Goal: Task Accomplishment & Management: Use online tool/utility

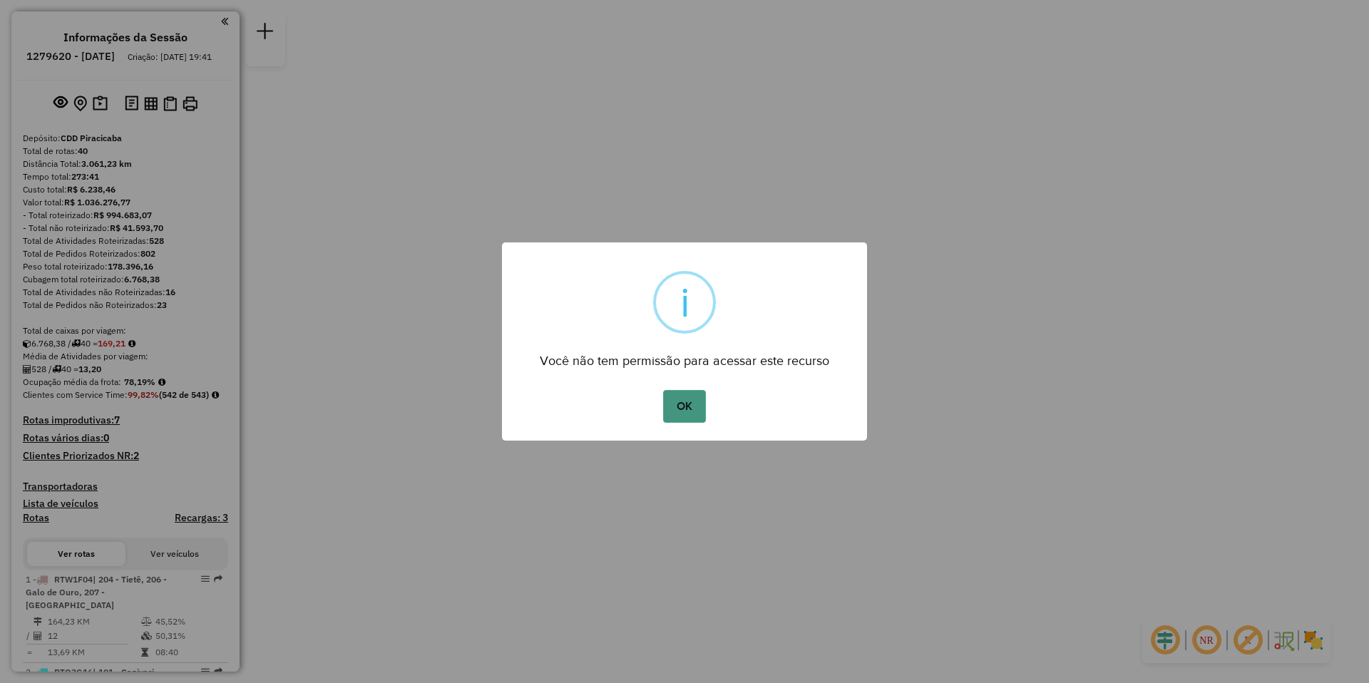
click at [695, 413] on button "OK" at bounding box center [684, 406] width 42 height 33
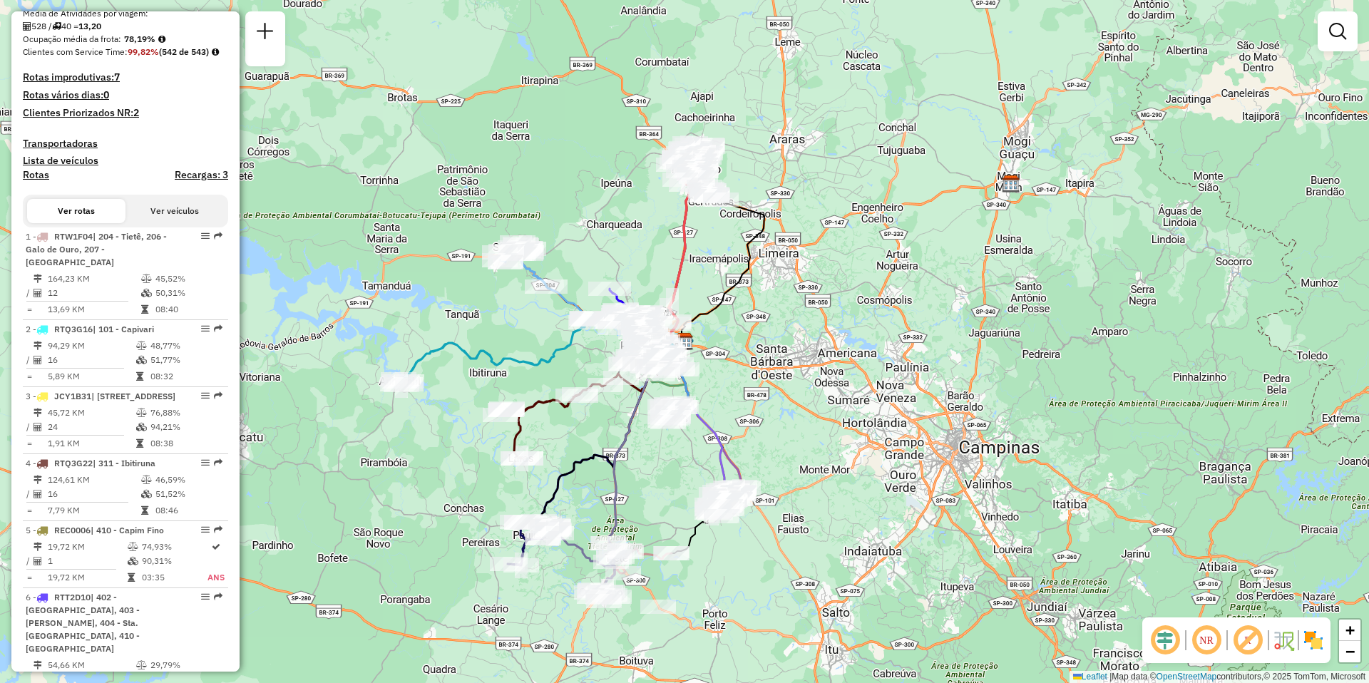
scroll to position [2858, 0]
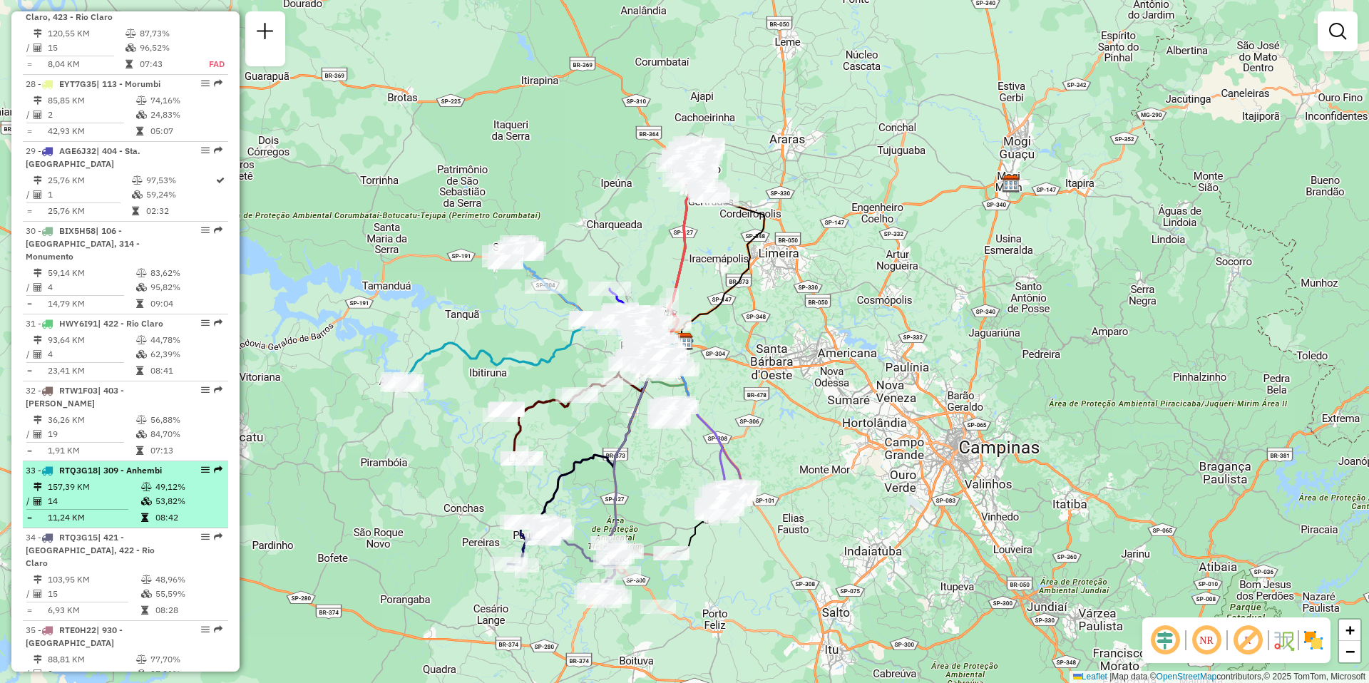
select select "**********"
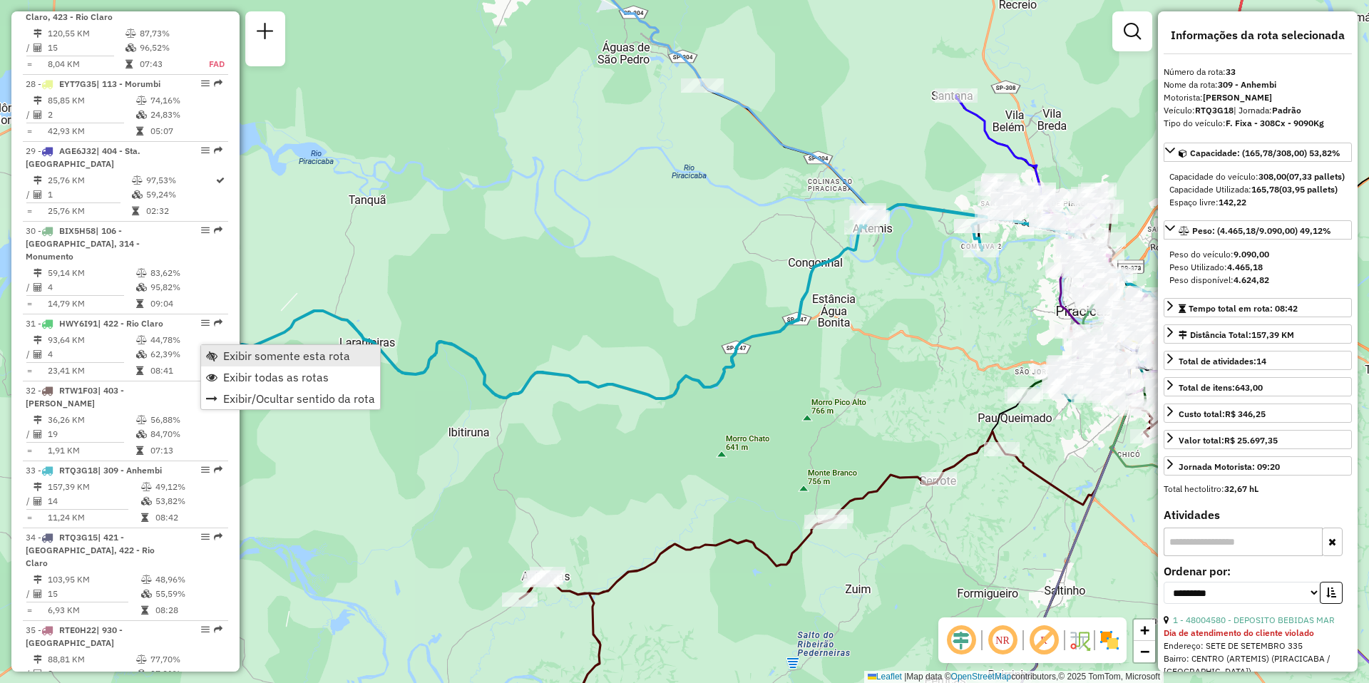
click at [279, 359] on span "Exibir somente esta rota" at bounding box center [286, 355] width 127 height 11
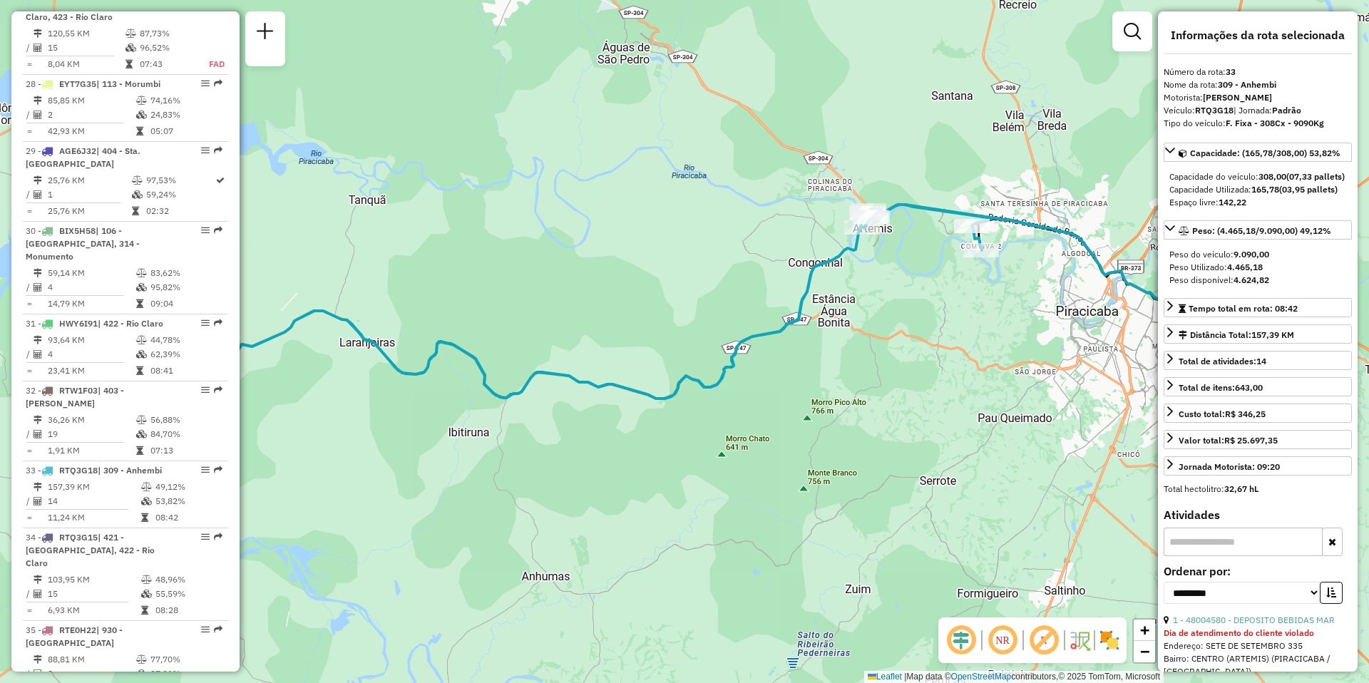
drag, startPoint x: 496, startPoint y: 459, endPoint x: 799, endPoint y: 424, distance: 305.1
click at [792, 427] on div "Janela de atendimento Grade de atendimento Capacidade Transportadoras Veículos …" at bounding box center [684, 341] width 1369 height 683
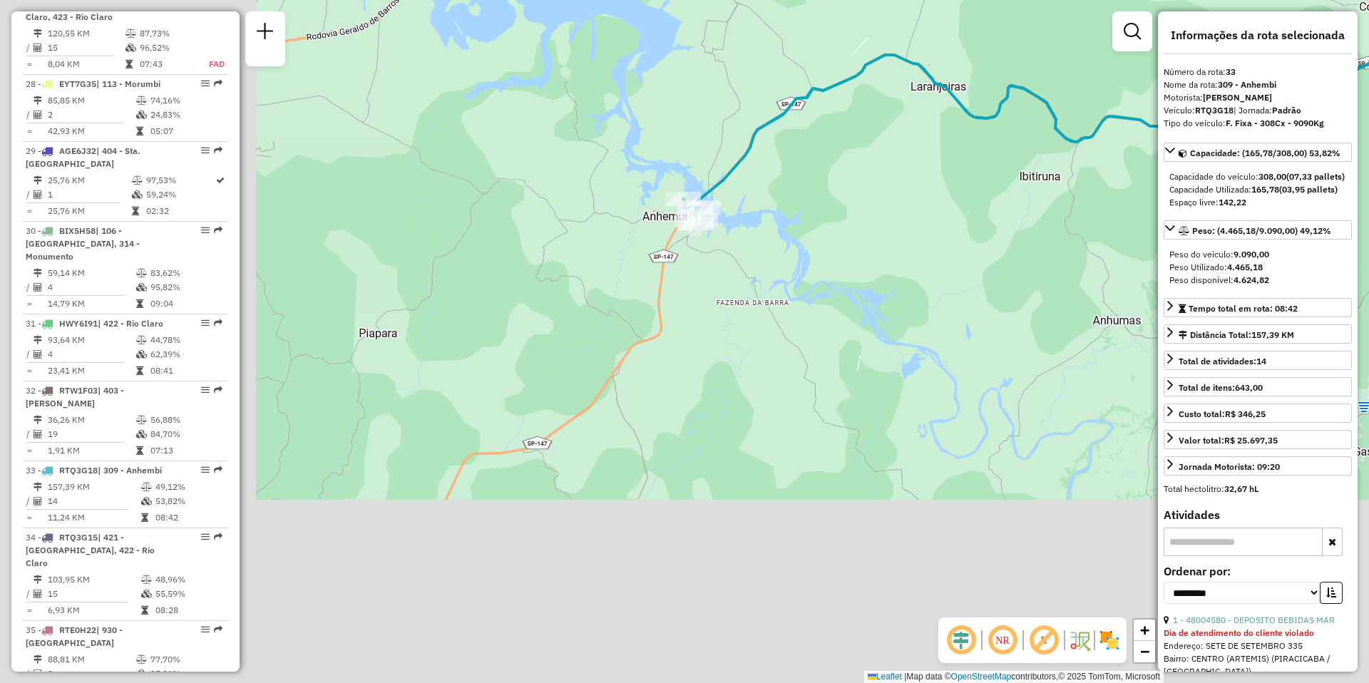
drag, startPoint x: 631, startPoint y: 484, endPoint x: 902, endPoint y: 260, distance: 351.6
click at [891, 263] on div "Janela de atendimento Grade de atendimento Capacidade Transportadoras Veículos …" at bounding box center [684, 341] width 1369 height 683
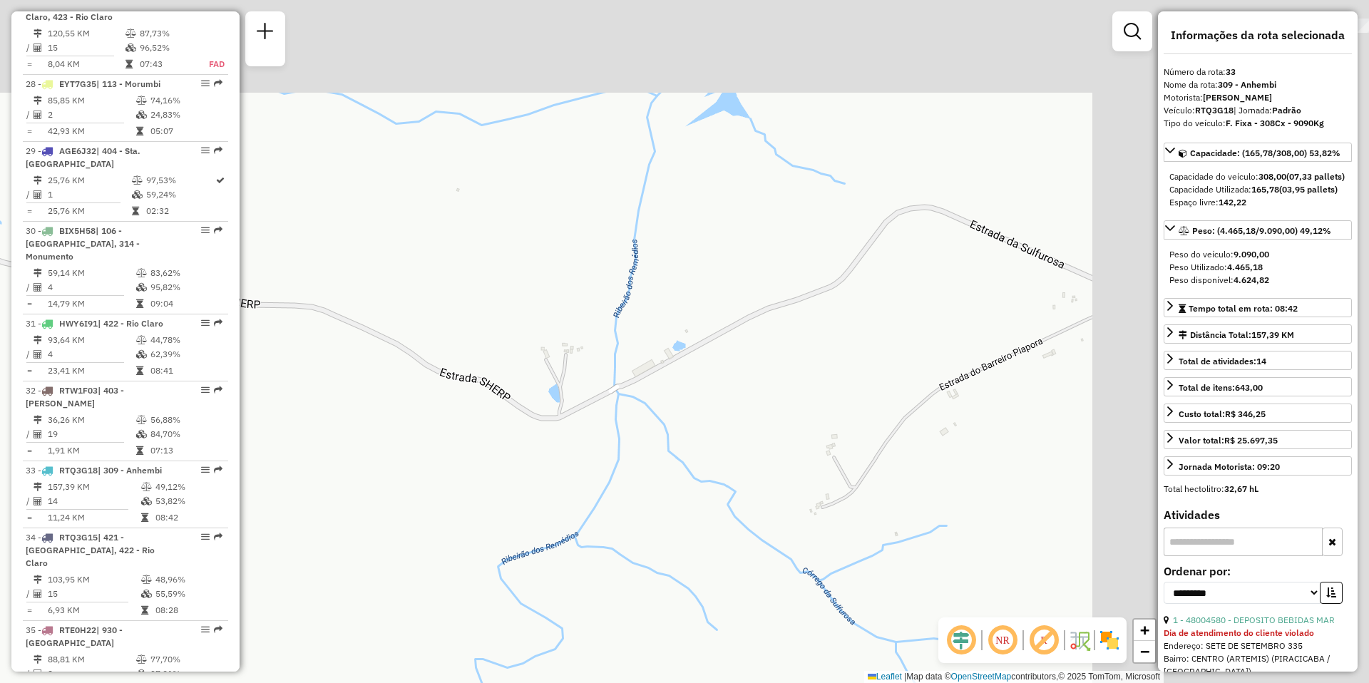
drag, startPoint x: 765, startPoint y: 207, endPoint x: 389, endPoint y: 527, distance: 494.4
click at [409, 502] on div "Janela de atendimento Grade de atendimento Capacidade Transportadoras Veículos …" at bounding box center [684, 341] width 1369 height 683
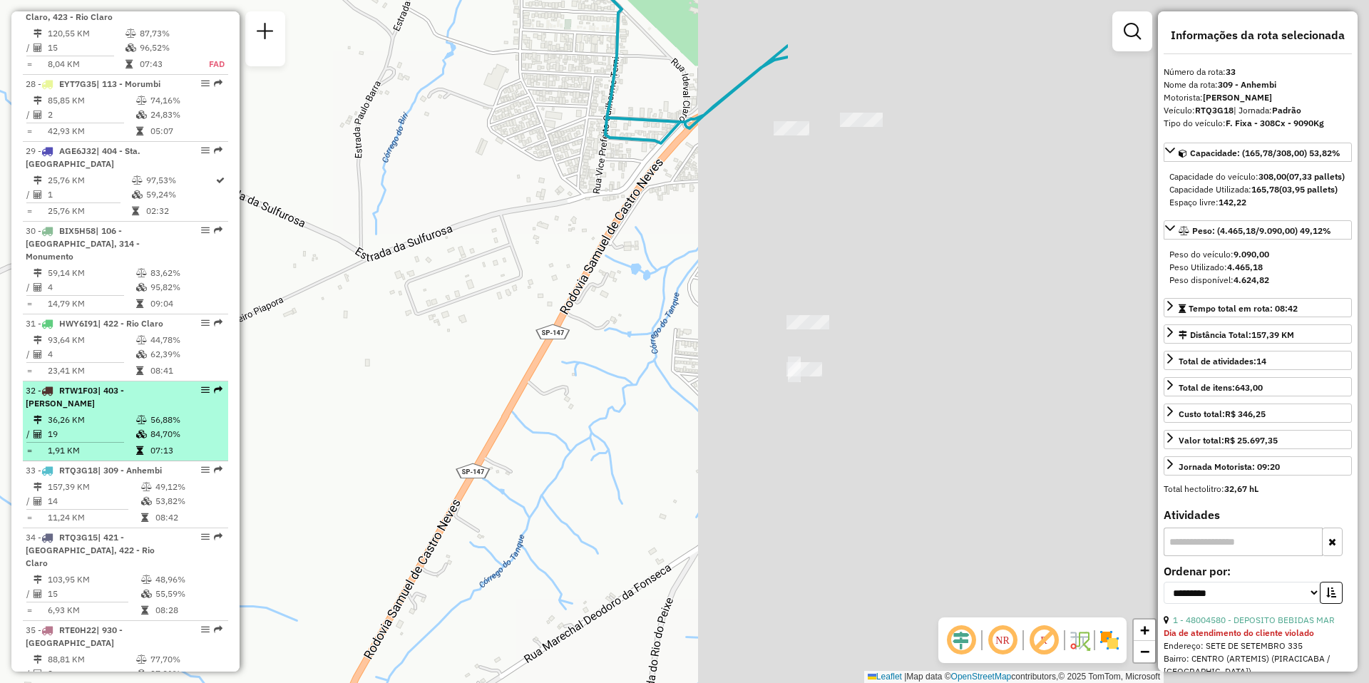
drag, startPoint x: 942, startPoint y: 358, endPoint x: 138, endPoint y: 287, distance: 806.9
click at [141, 286] on hb-router-mapa "Informações da Sessão 1279620 - [DATE] Criação: [DATE] 19:41 Depósito: CDD Pira…" at bounding box center [684, 341] width 1369 height 683
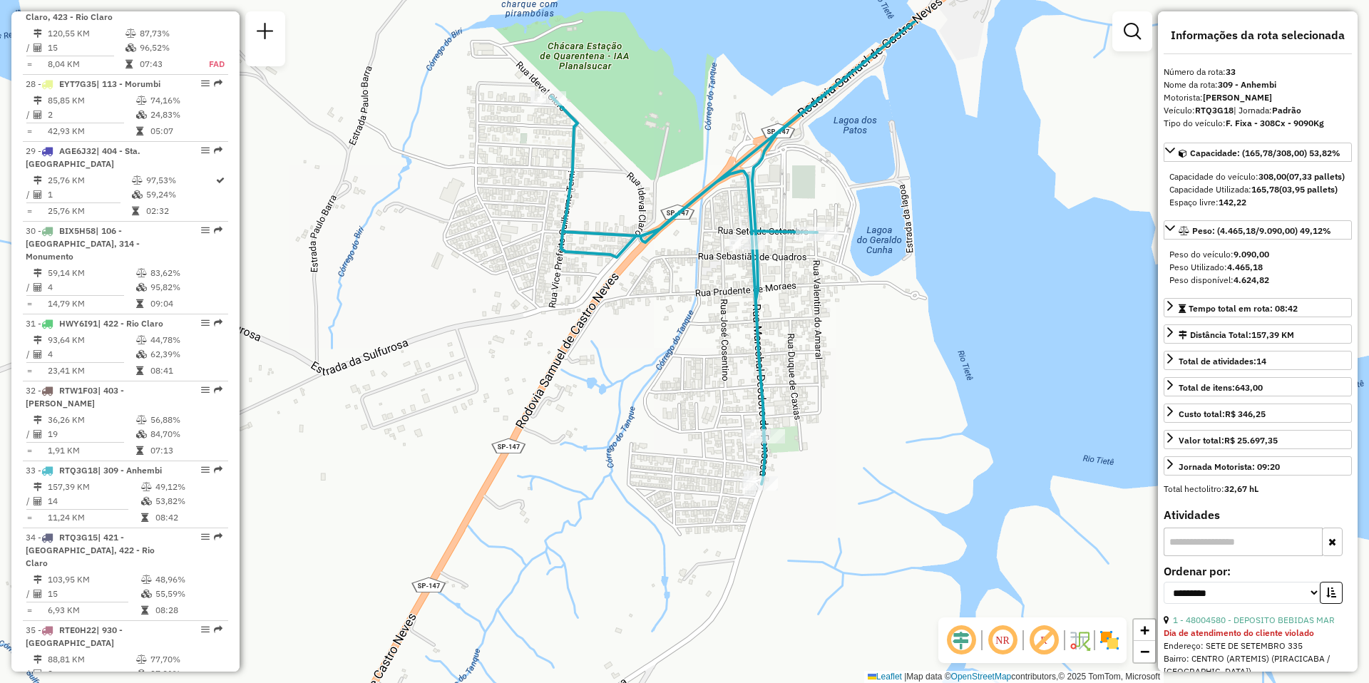
drag, startPoint x: 752, startPoint y: 245, endPoint x: 795, endPoint y: 343, distance: 107.3
click at [795, 343] on div "Janela de atendimento Grade de atendimento Capacidade Transportadoras Veículos …" at bounding box center [684, 341] width 1369 height 683
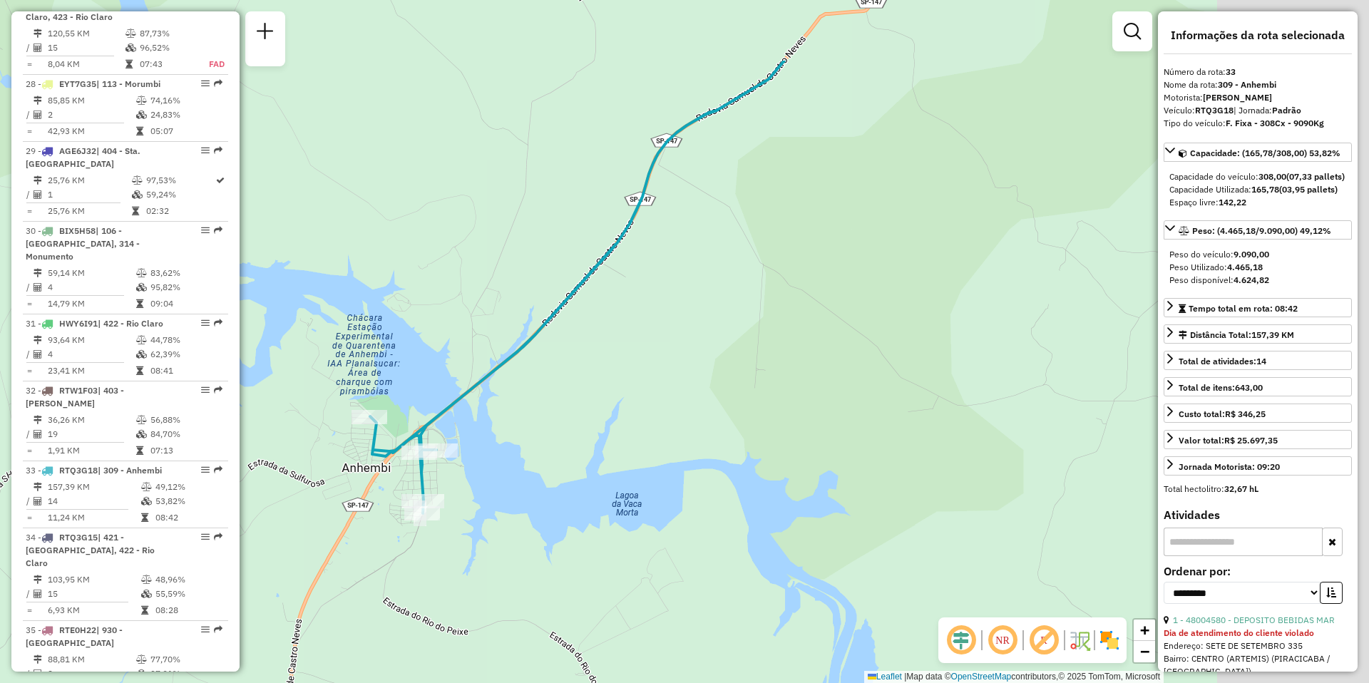
drag, startPoint x: 1004, startPoint y: 314, endPoint x: 761, endPoint y: 449, distance: 278.1
click at [762, 449] on div "Janela de atendimento Grade de atendimento Capacidade Transportadoras Veículos …" at bounding box center [684, 341] width 1369 height 683
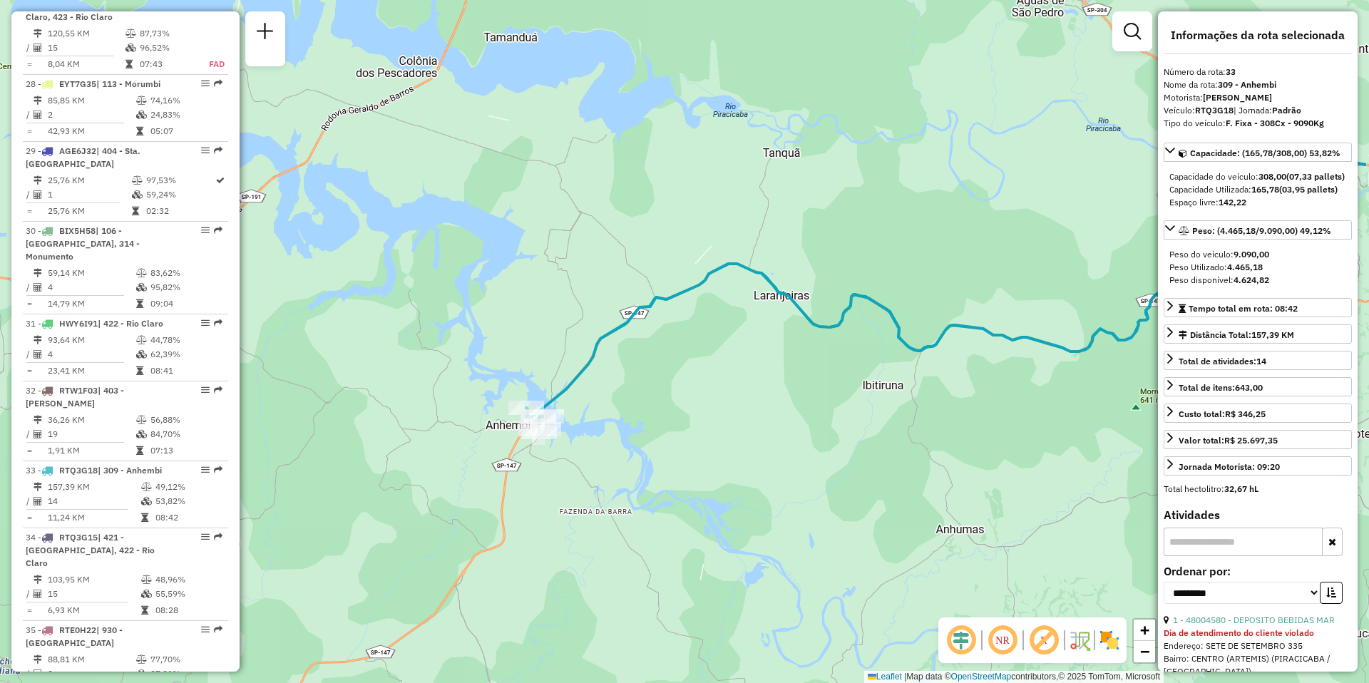
drag, startPoint x: 897, startPoint y: 389, endPoint x: 392, endPoint y: 290, distance: 514.6
click at [496, 294] on div "Janela de atendimento Grade de atendimento Capacidade Transportadoras Veículos …" at bounding box center [684, 341] width 1369 height 683
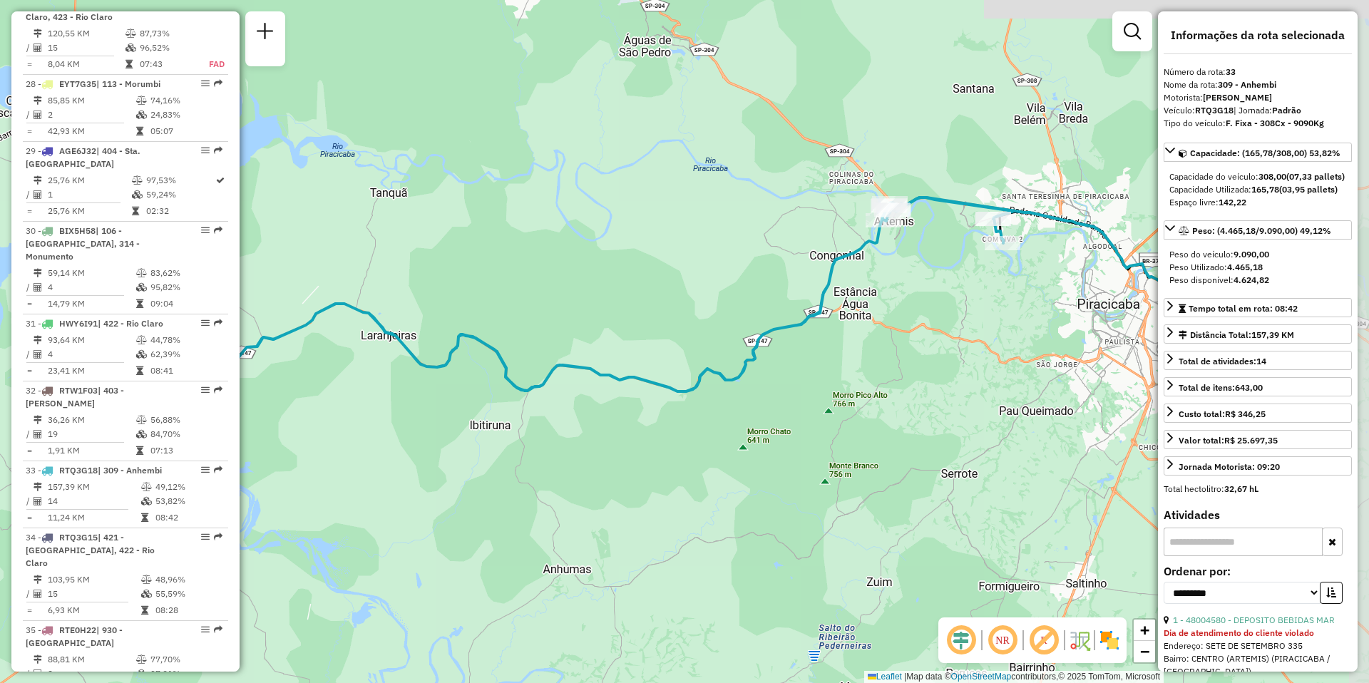
drag, startPoint x: 907, startPoint y: 294, endPoint x: 833, endPoint y: 414, distance: 141.5
click at [833, 414] on div "Janela de atendimento Grade de atendimento Capacidade Transportadoras Veículos …" at bounding box center [684, 341] width 1369 height 683
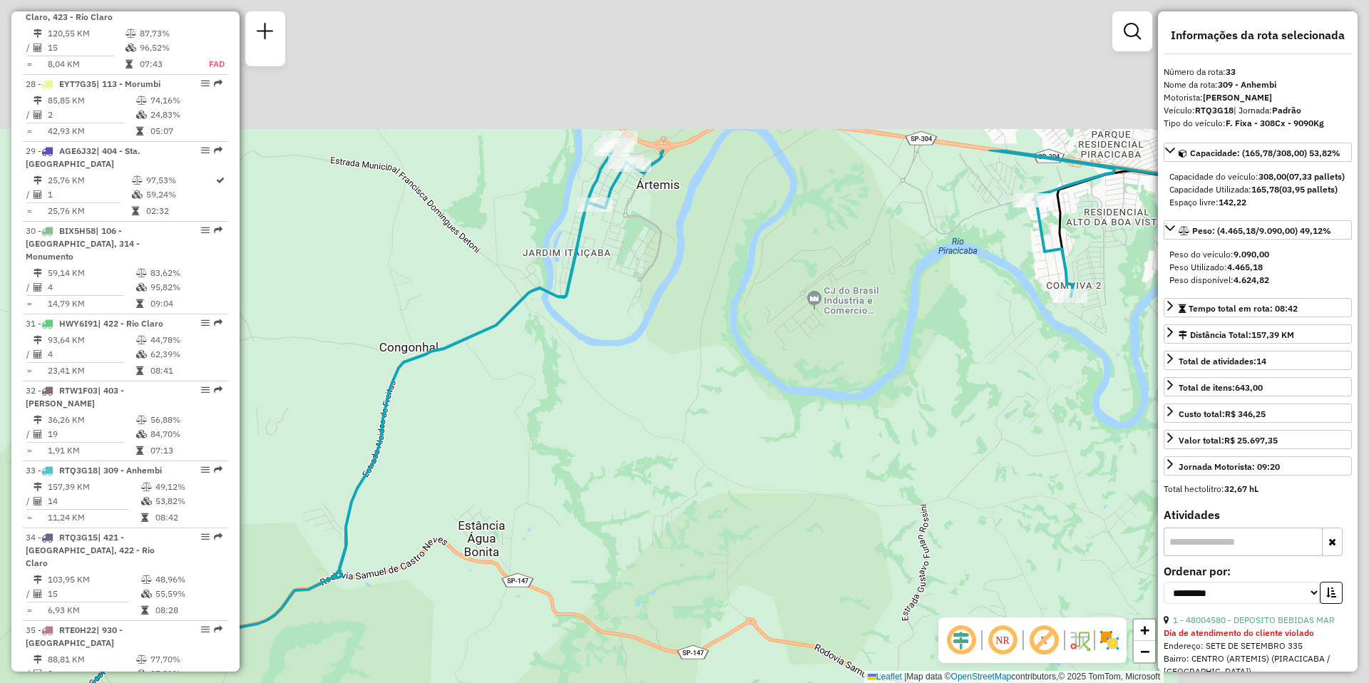
drag, startPoint x: 953, startPoint y: 237, endPoint x: 628, endPoint y: 522, distance: 432.1
click at [629, 521] on div "Janela de atendimento Grade de atendimento Capacidade Transportadoras Veículos …" at bounding box center [684, 341] width 1369 height 683
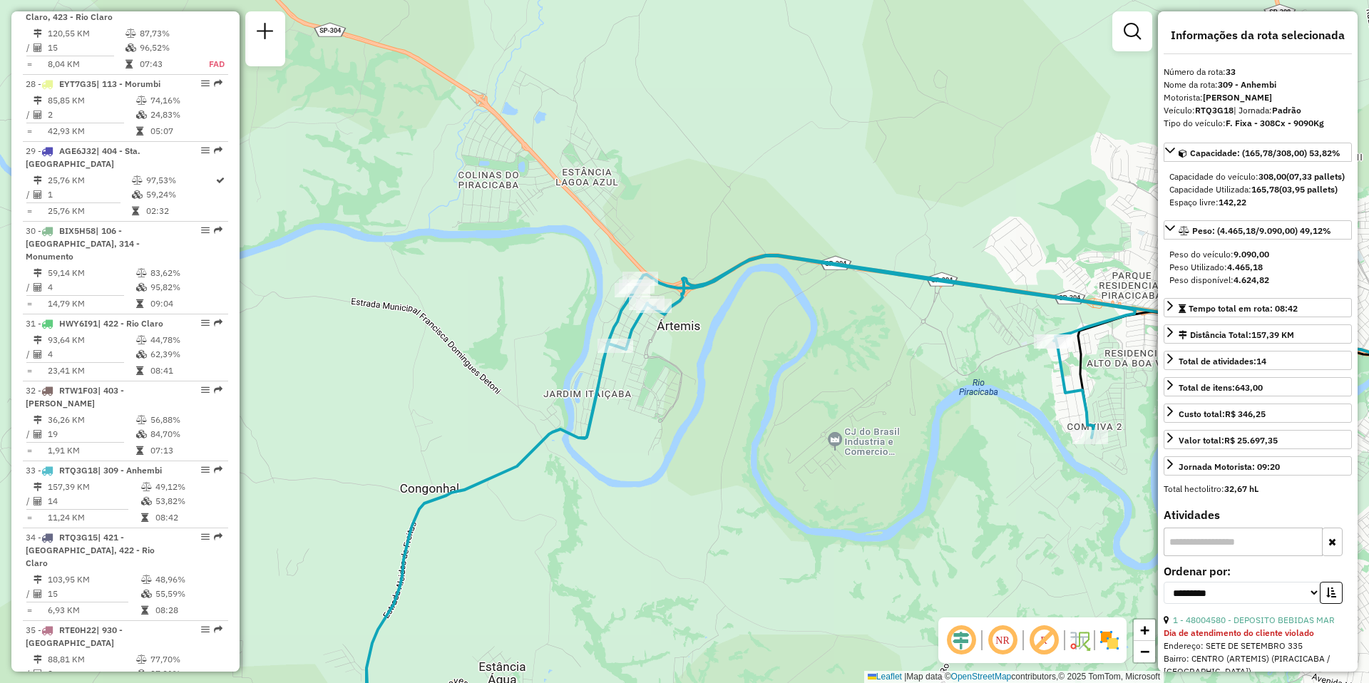
drag, startPoint x: 790, startPoint y: 379, endPoint x: 866, endPoint y: 461, distance: 111.6
click at [866, 461] on div "Janela de atendimento Grade de atendimento Capacidade Transportadoras Veículos …" at bounding box center [684, 341] width 1369 height 683
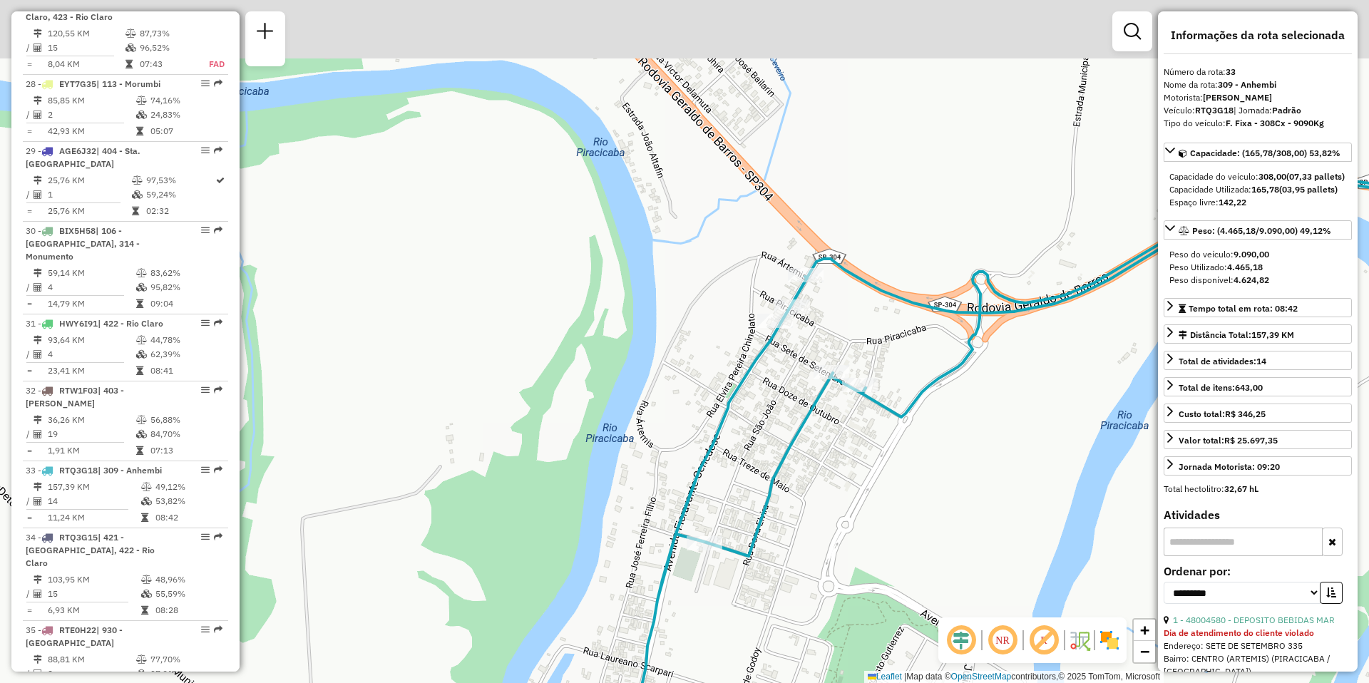
drag, startPoint x: 616, startPoint y: 257, endPoint x: 505, endPoint y: 324, distance: 128.9
click at [505, 324] on div "Janela de atendimento Grade de atendimento Capacidade Transportadoras Veículos …" at bounding box center [684, 341] width 1369 height 683
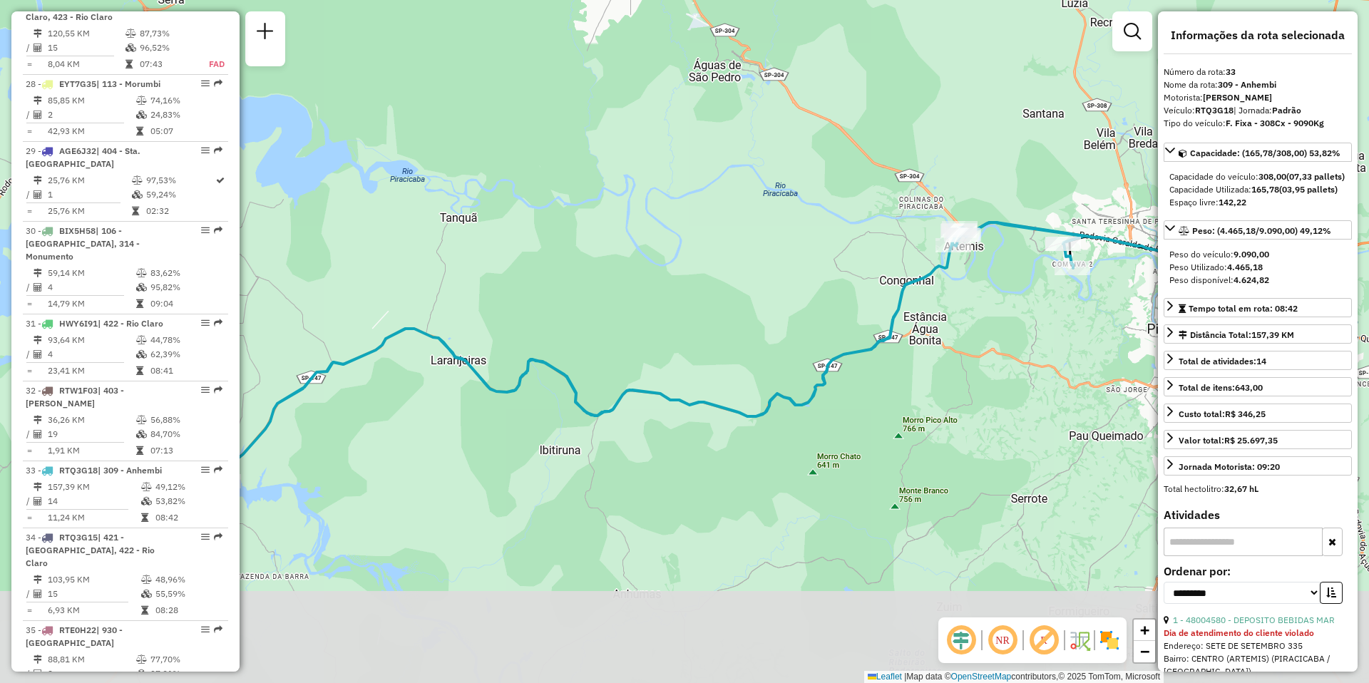
drag, startPoint x: 926, startPoint y: 539, endPoint x: 1008, endPoint y: 302, distance: 250.6
click at [1004, 305] on div "Janela de atendimento Grade de atendimento Capacidade Transportadoras Veículos …" at bounding box center [684, 341] width 1369 height 683
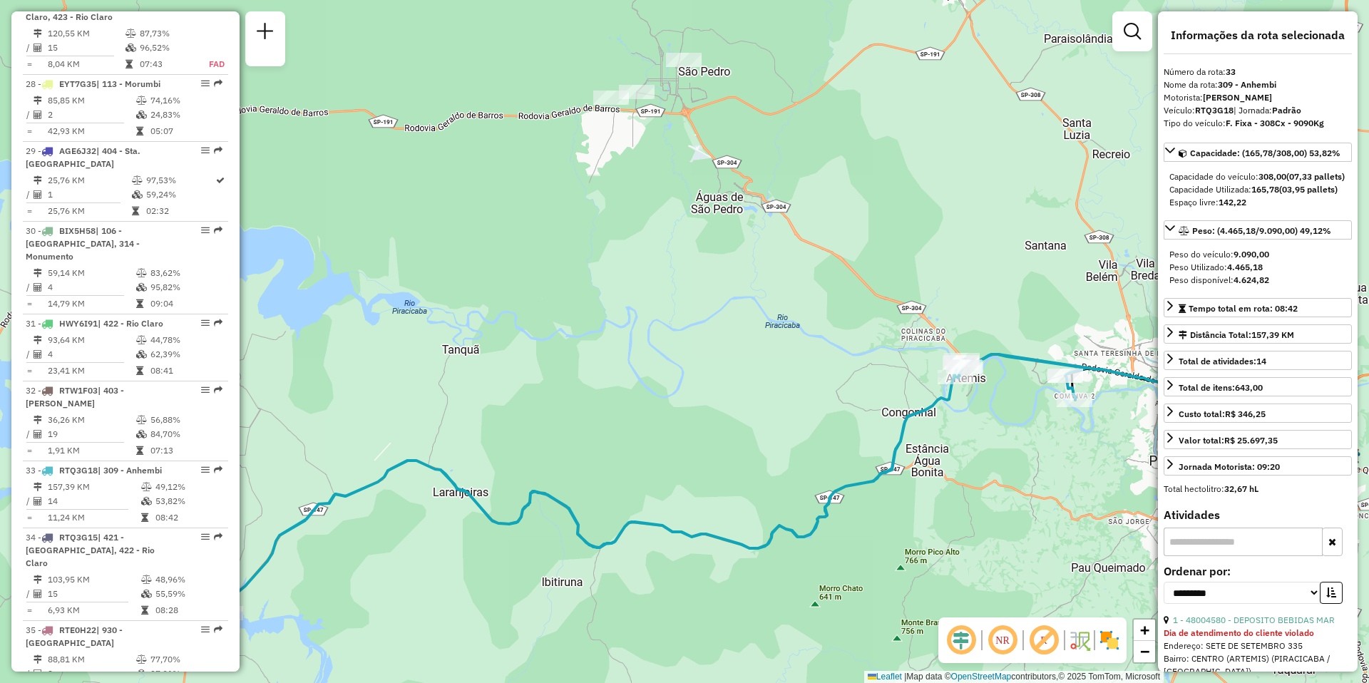
drag, startPoint x: 971, startPoint y: 274, endPoint x: 971, endPoint y: 410, distance: 136.2
click at [971, 410] on div "Janela de atendimento Grade de atendimento Capacidade Transportadoras Veículos …" at bounding box center [684, 341] width 1369 height 683
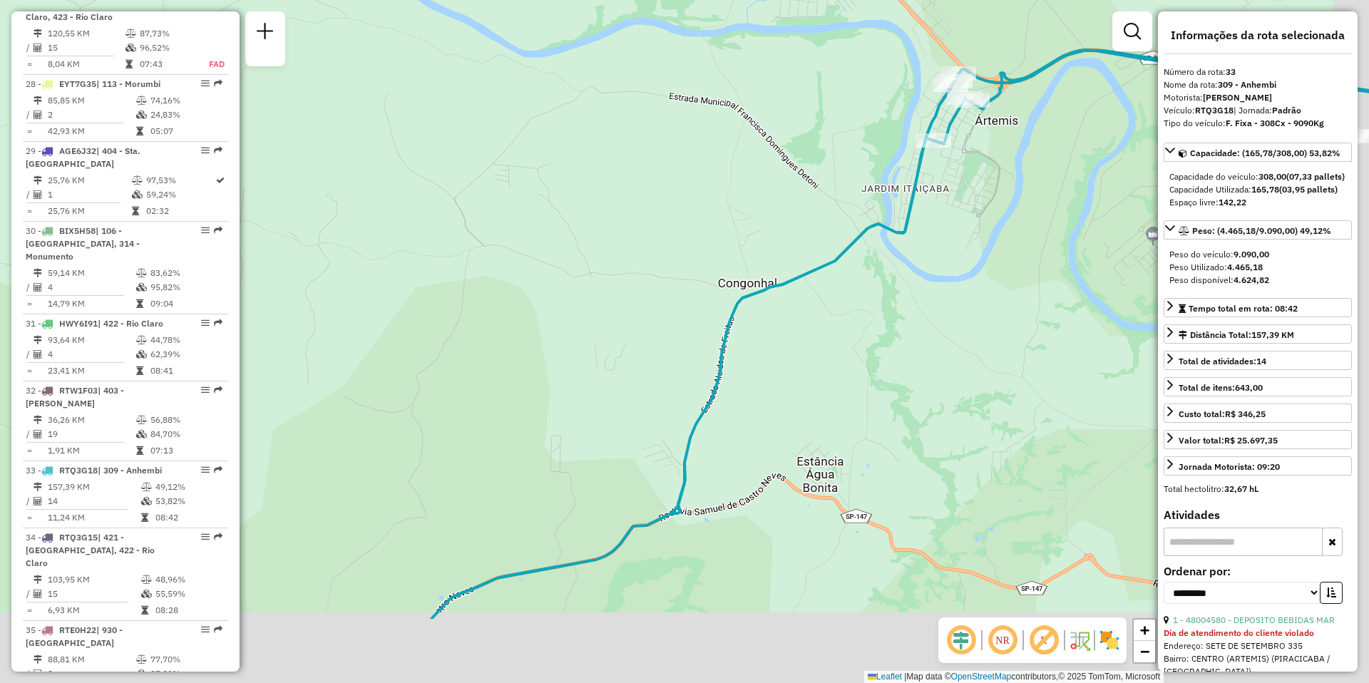
drag, startPoint x: 1014, startPoint y: 510, endPoint x: 930, endPoint y: 349, distance: 180.9
click at [930, 351] on div "Janela de atendimento Grade de atendimento Capacidade Transportadoras Veículos …" at bounding box center [684, 341] width 1369 height 683
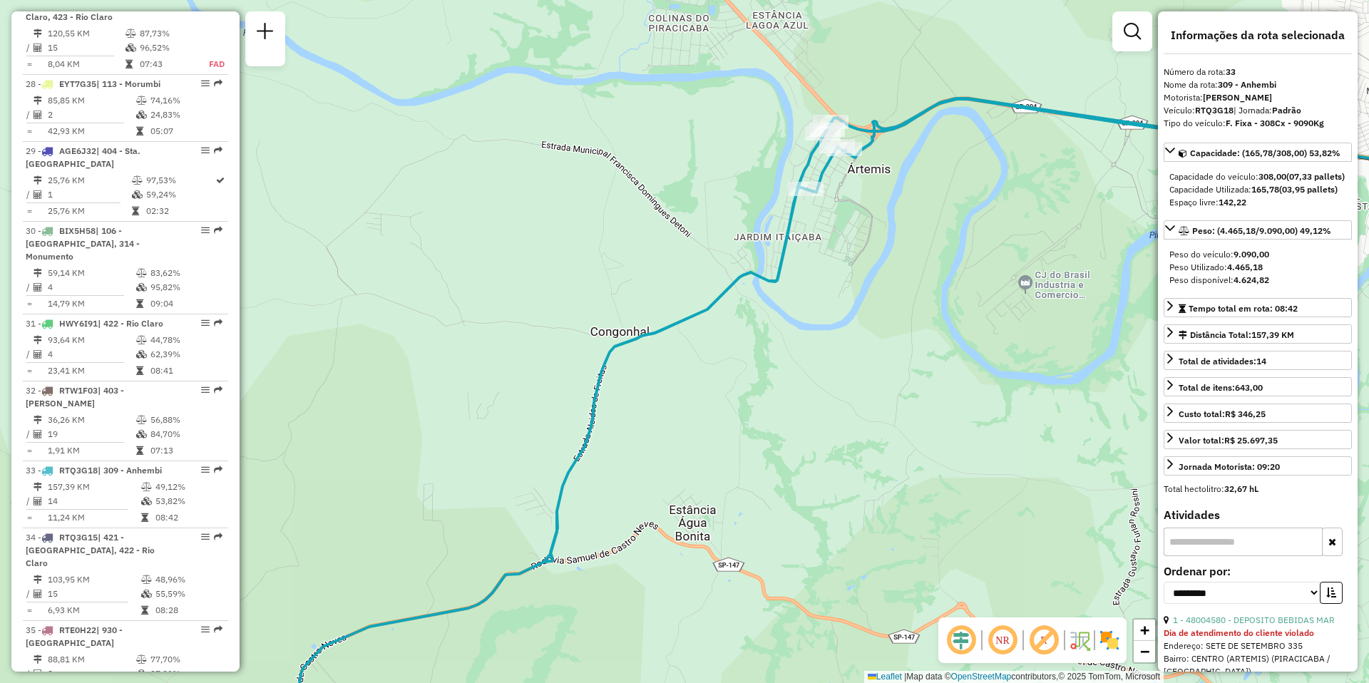
drag, startPoint x: 1056, startPoint y: 262, endPoint x: 971, endPoint y: 319, distance: 101.3
click at [971, 319] on div "Janela de atendimento Grade de atendimento Capacidade Transportadoras Veículos …" at bounding box center [684, 341] width 1369 height 683
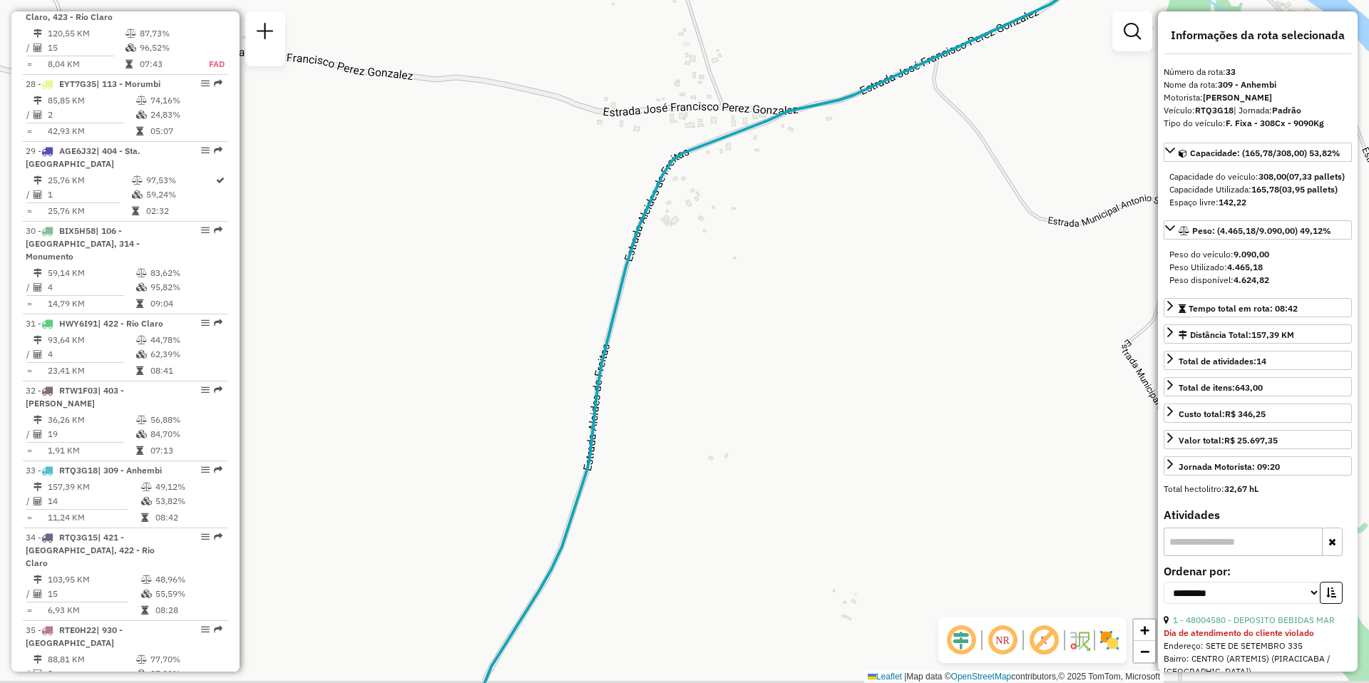
drag, startPoint x: 636, startPoint y: 461, endPoint x: 688, endPoint y: 401, distance: 79.9
click at [688, 401] on div "Janela de atendimento Grade de atendimento Capacidade Transportadoras Veículos …" at bounding box center [684, 341] width 1369 height 683
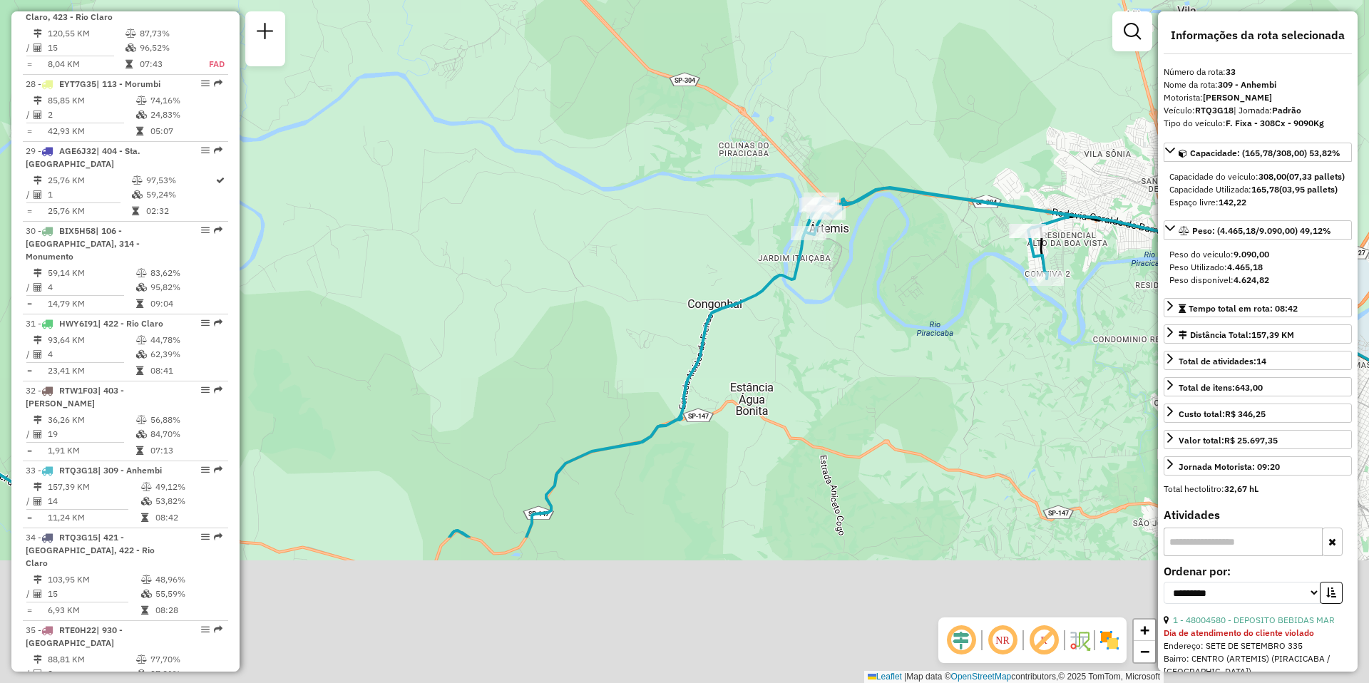
drag, startPoint x: 1074, startPoint y: 579, endPoint x: 937, endPoint y: 358, distance: 260.5
click at [937, 359] on div "Janela de atendimento Grade de atendimento Capacidade Transportadoras Veículos …" at bounding box center [684, 341] width 1369 height 683
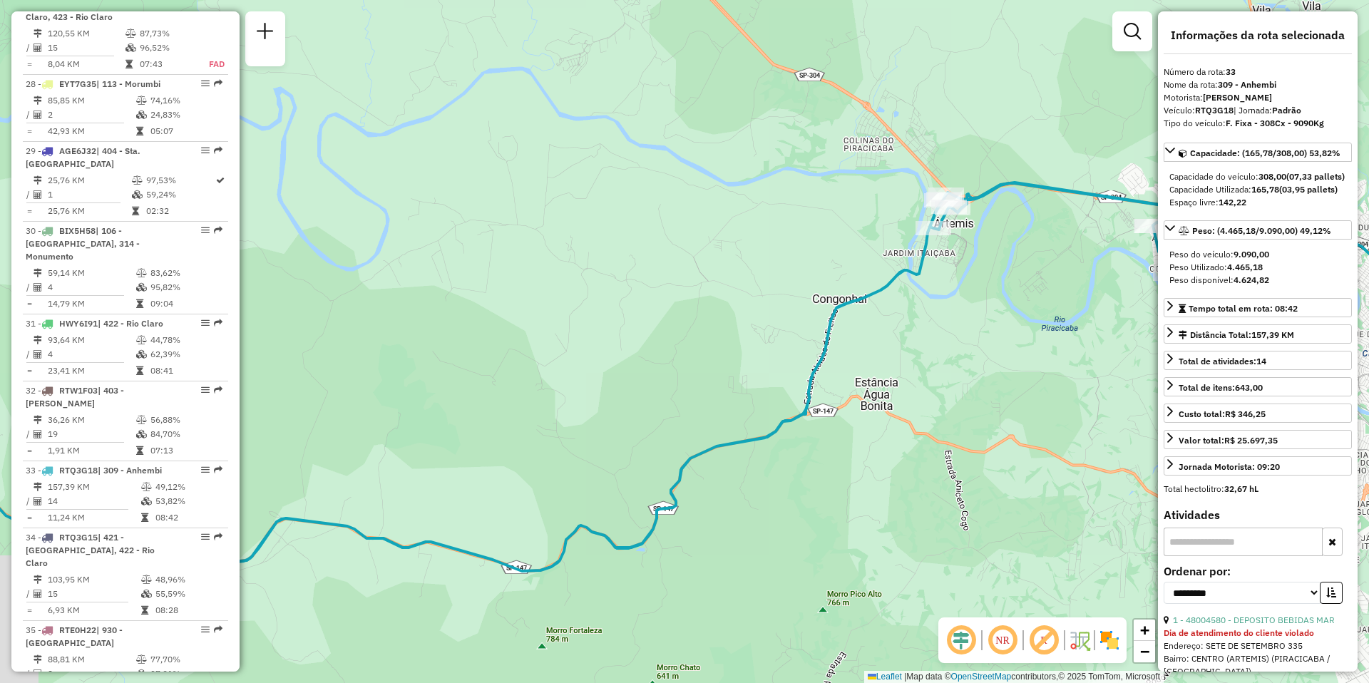
drag, startPoint x: 807, startPoint y: 358, endPoint x: 935, endPoint y: 360, distance: 128.4
click at [935, 360] on div "Janela de atendimento Grade de atendimento Capacidade Transportadoras Veículos …" at bounding box center [684, 341] width 1369 height 683
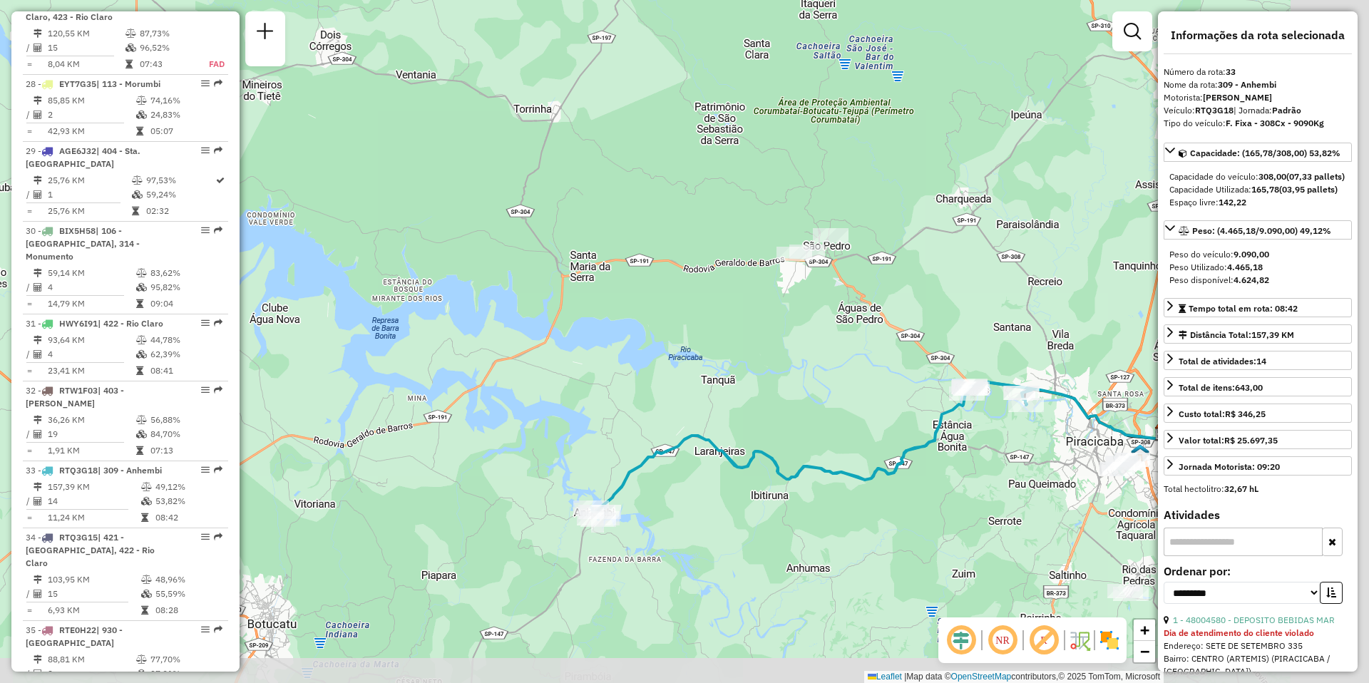
drag, startPoint x: 1046, startPoint y: 592, endPoint x: 937, endPoint y: 516, distance: 133.8
click at [937, 516] on div "Janela de atendimento Grade de atendimento Capacidade Transportadoras Veículos …" at bounding box center [684, 341] width 1369 height 683
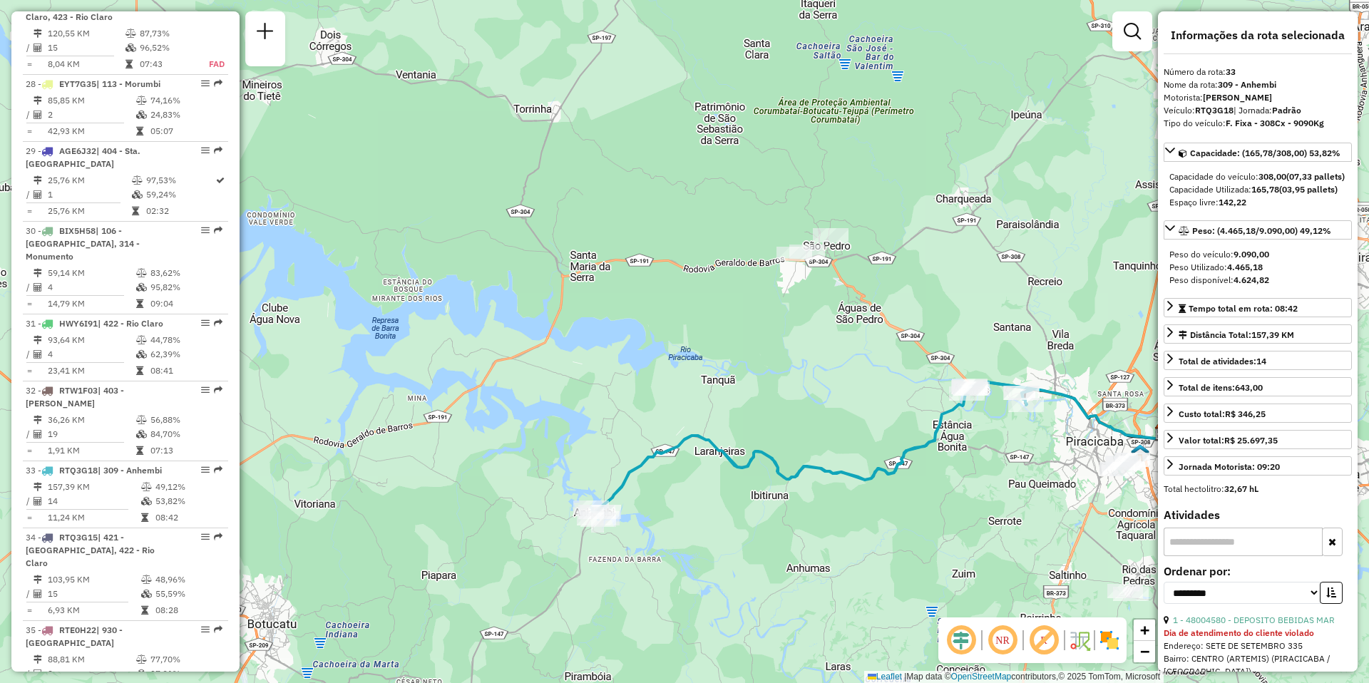
click at [1012, 644] on em at bounding box center [1003, 640] width 34 height 34
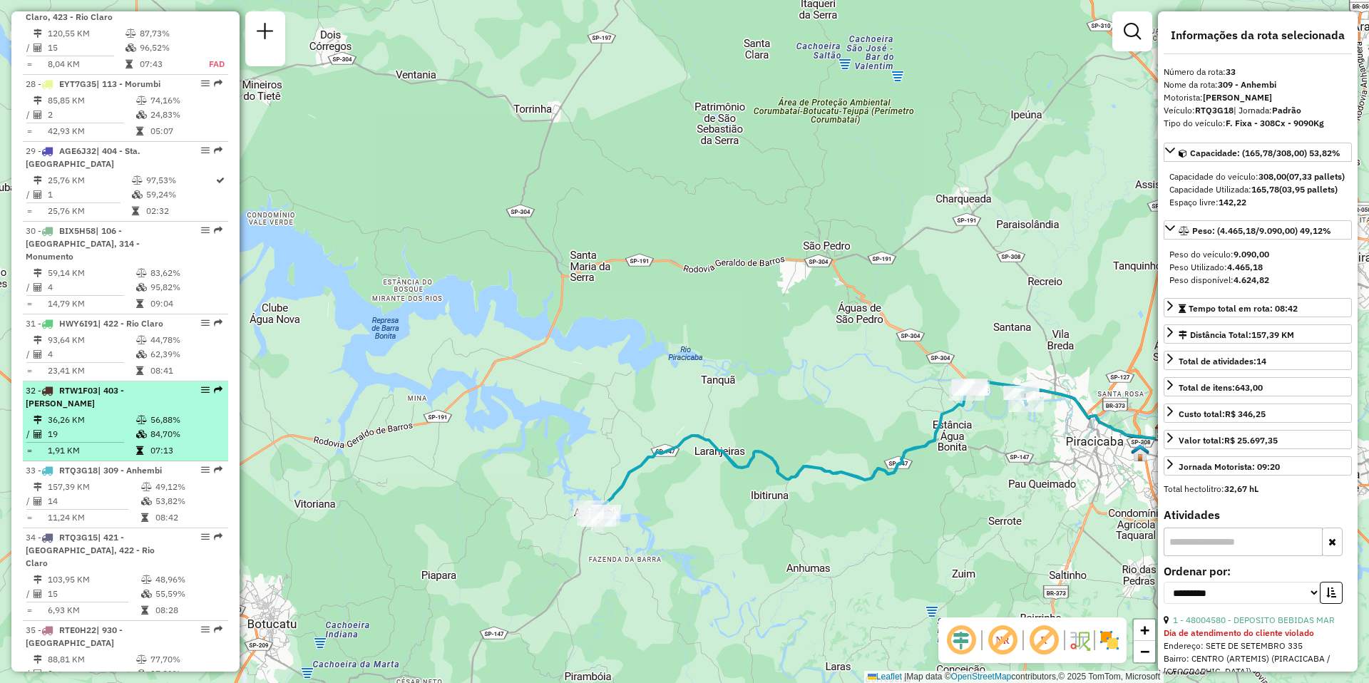
scroll to position [2787, 0]
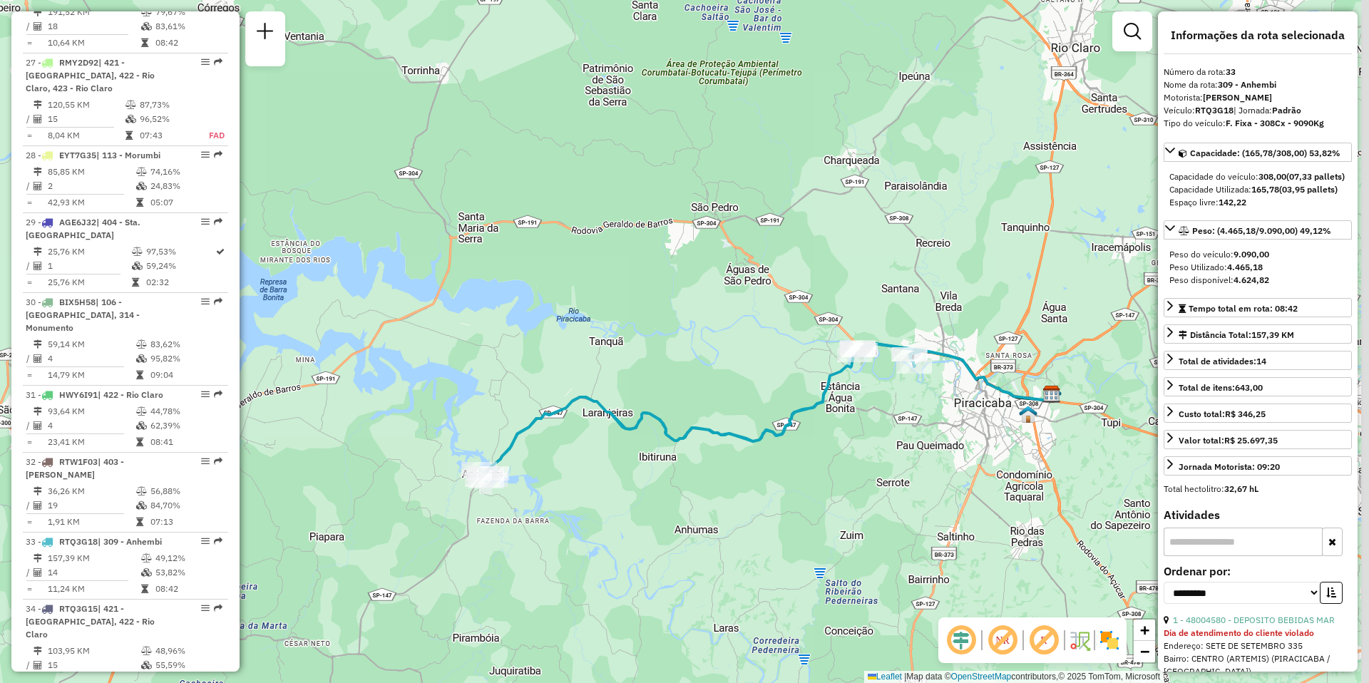
drag, startPoint x: 966, startPoint y: 472, endPoint x: 833, endPoint y: 429, distance: 139.4
click at [833, 429] on div "Janela de atendimento Grade de atendimento Capacidade Transportadoras Veículos …" at bounding box center [684, 341] width 1369 height 683
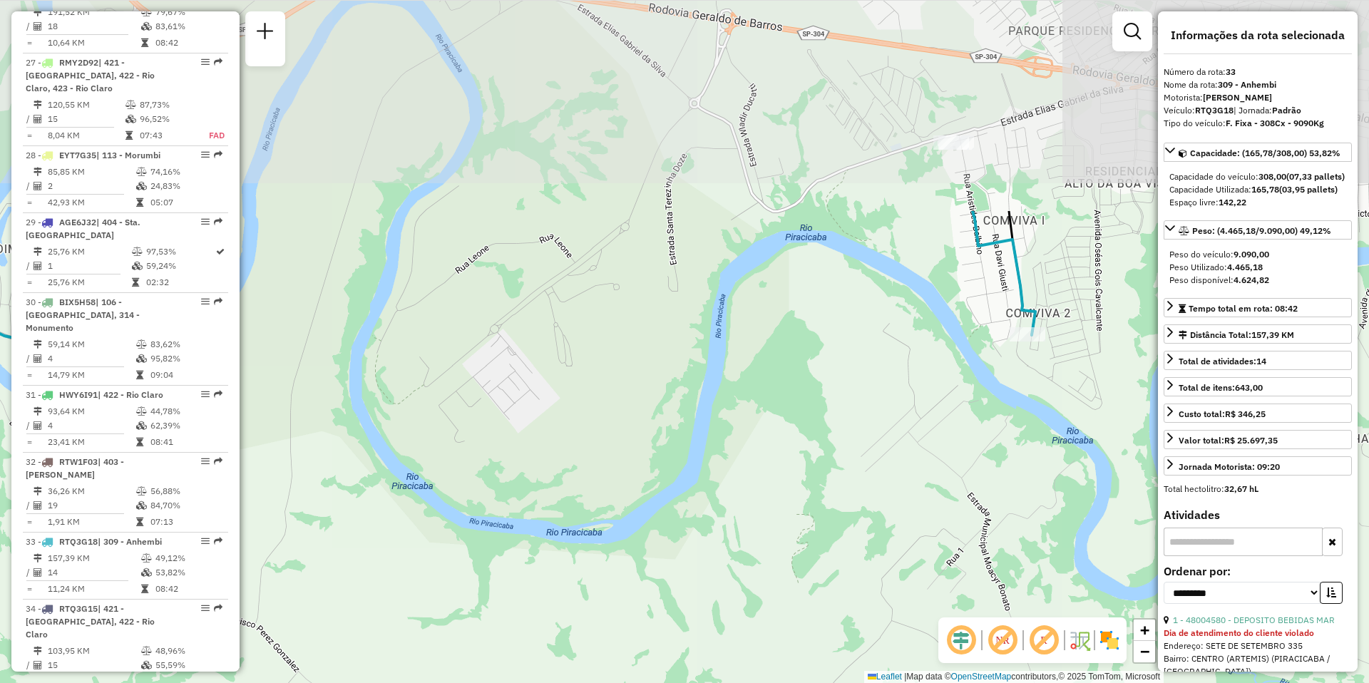
drag, startPoint x: 790, startPoint y: 309, endPoint x: 755, endPoint y: 600, distance: 293.0
click at [755, 591] on div "Janela de atendimento Grade de atendimento Capacidade Transportadoras Veículos …" at bounding box center [684, 341] width 1369 height 683
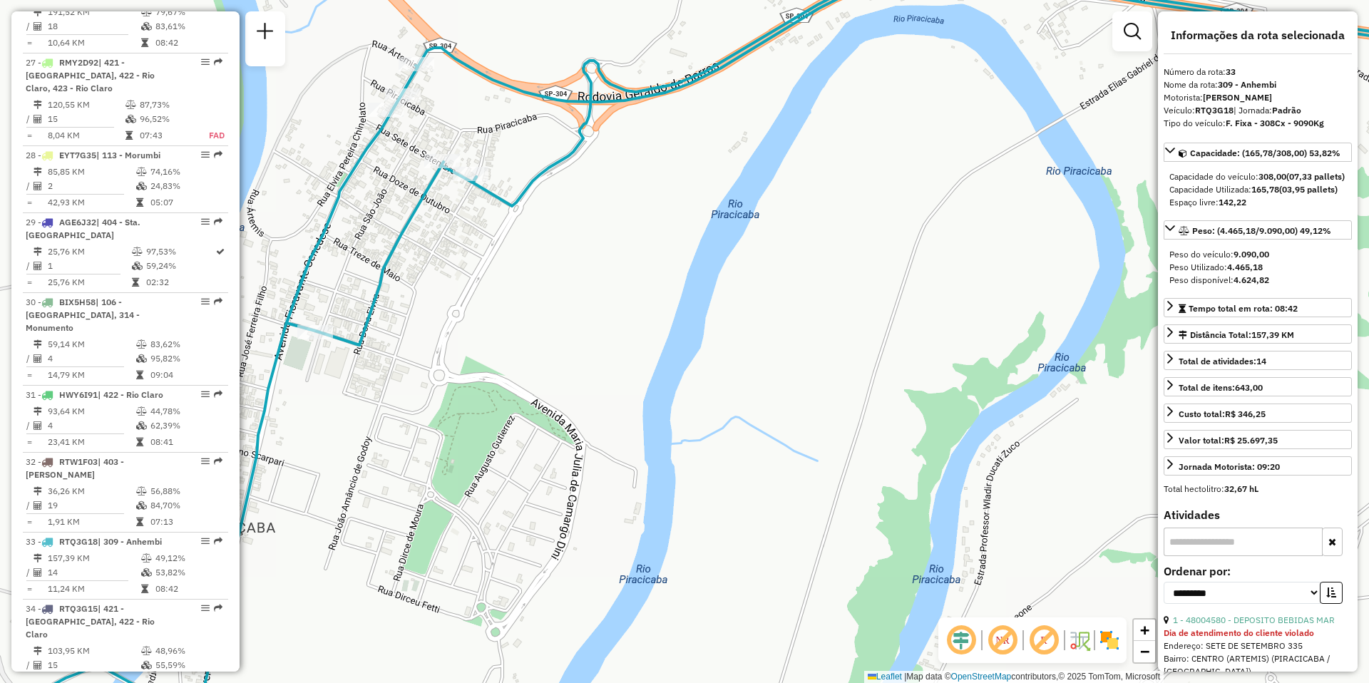
drag, startPoint x: 823, startPoint y: 359, endPoint x: 479, endPoint y: 304, distance: 348.9
click at [481, 302] on div "Janela de atendimento Grade de atendimento Capacidade Transportadoras Veículos …" at bounding box center [684, 341] width 1369 height 683
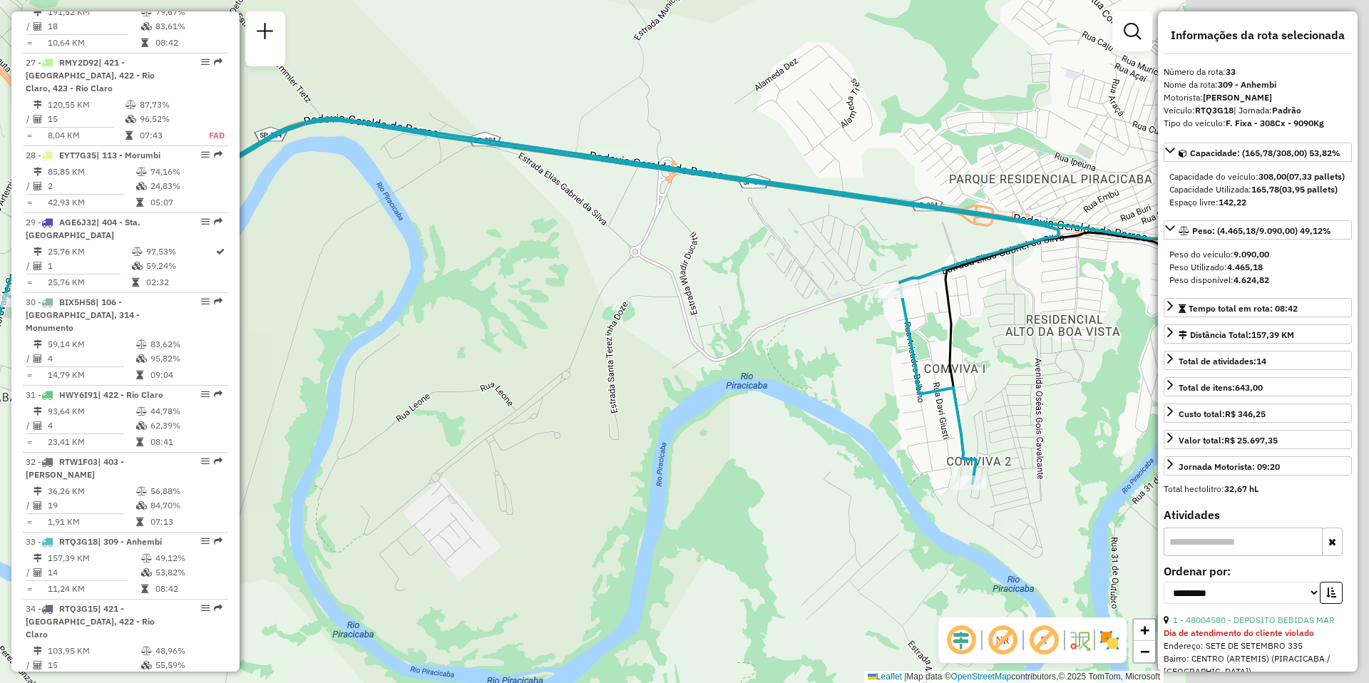
drag, startPoint x: 986, startPoint y: 369, endPoint x: 556, endPoint y: 340, distance: 430.4
click at [612, 340] on div "Janela de atendimento Grade de atendimento Capacidade Transportadoras Veículos …" at bounding box center [684, 341] width 1369 height 683
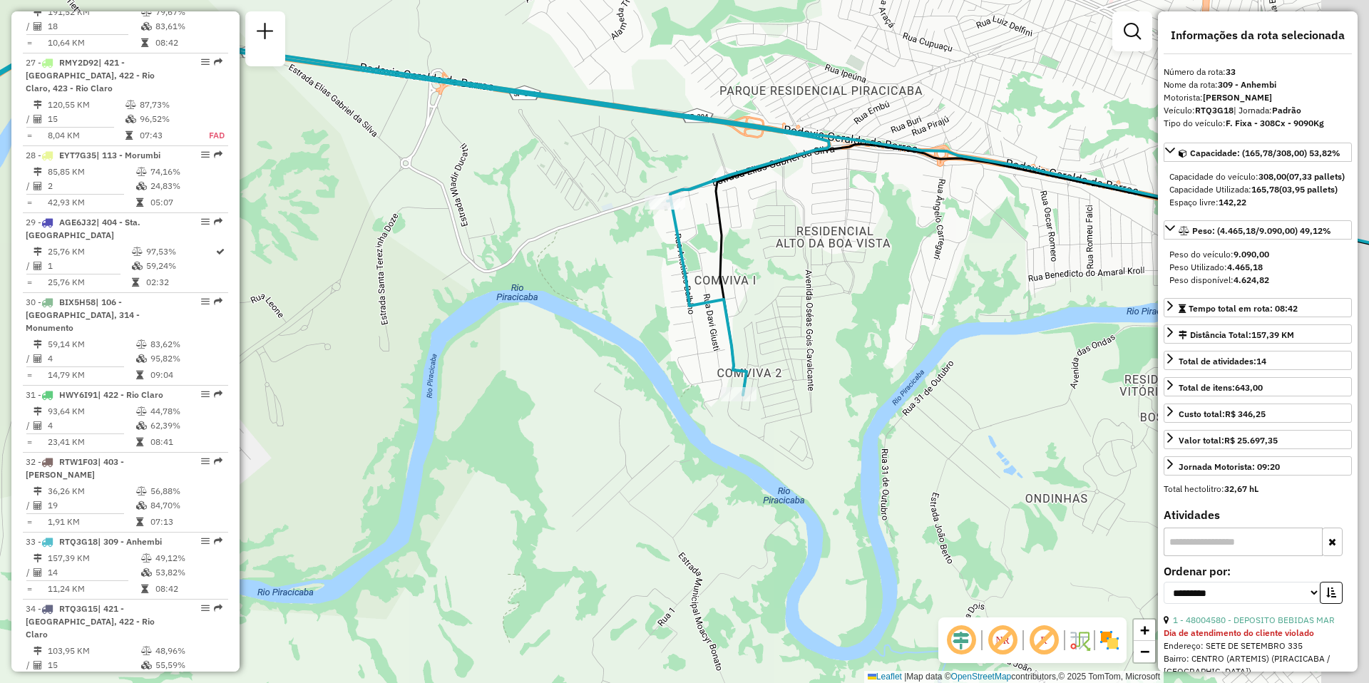
drag, startPoint x: 1035, startPoint y: 426, endPoint x: 864, endPoint y: 317, distance: 202.0
click at [864, 318] on div "Janela de atendimento Grade de atendimento Capacidade Transportadoras Veículos …" at bounding box center [684, 341] width 1369 height 683
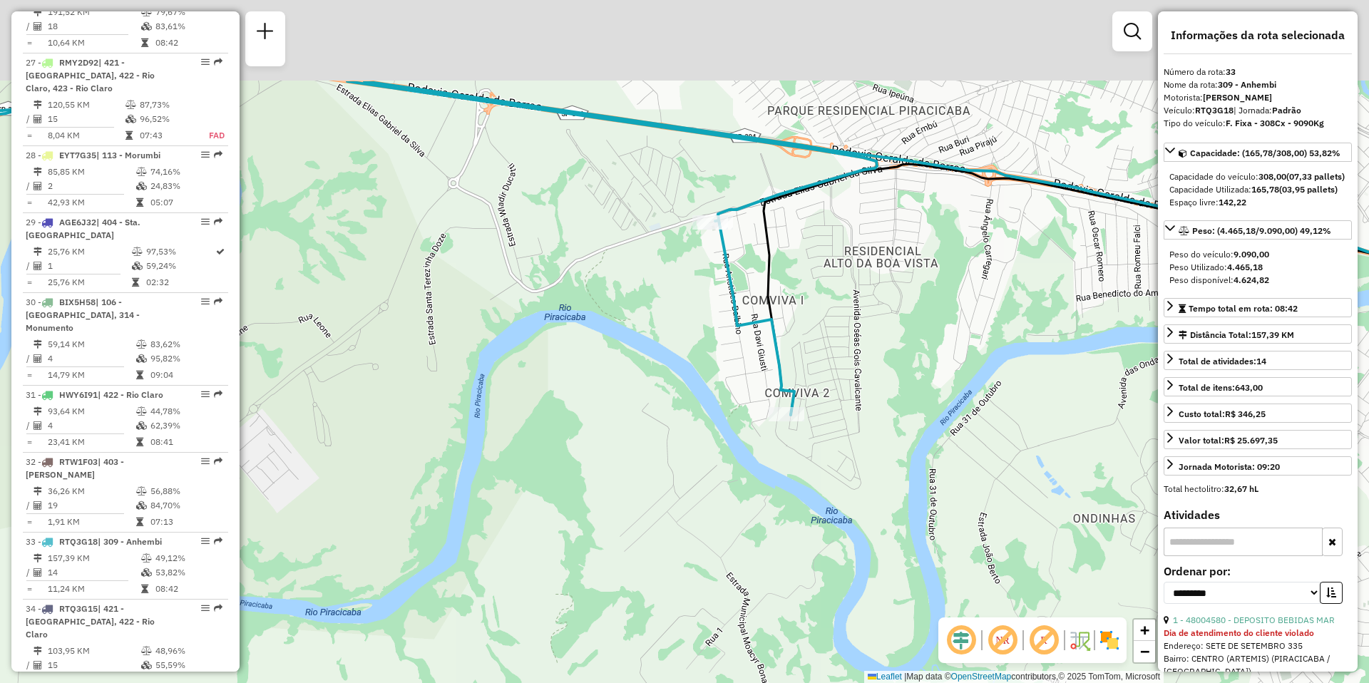
drag, startPoint x: 920, startPoint y: 248, endPoint x: 922, endPoint y: 413, distance: 165.5
click at [922, 413] on div "Janela de atendimento Grade de atendimento Capacidade Transportadoras Veículos …" at bounding box center [684, 341] width 1369 height 683
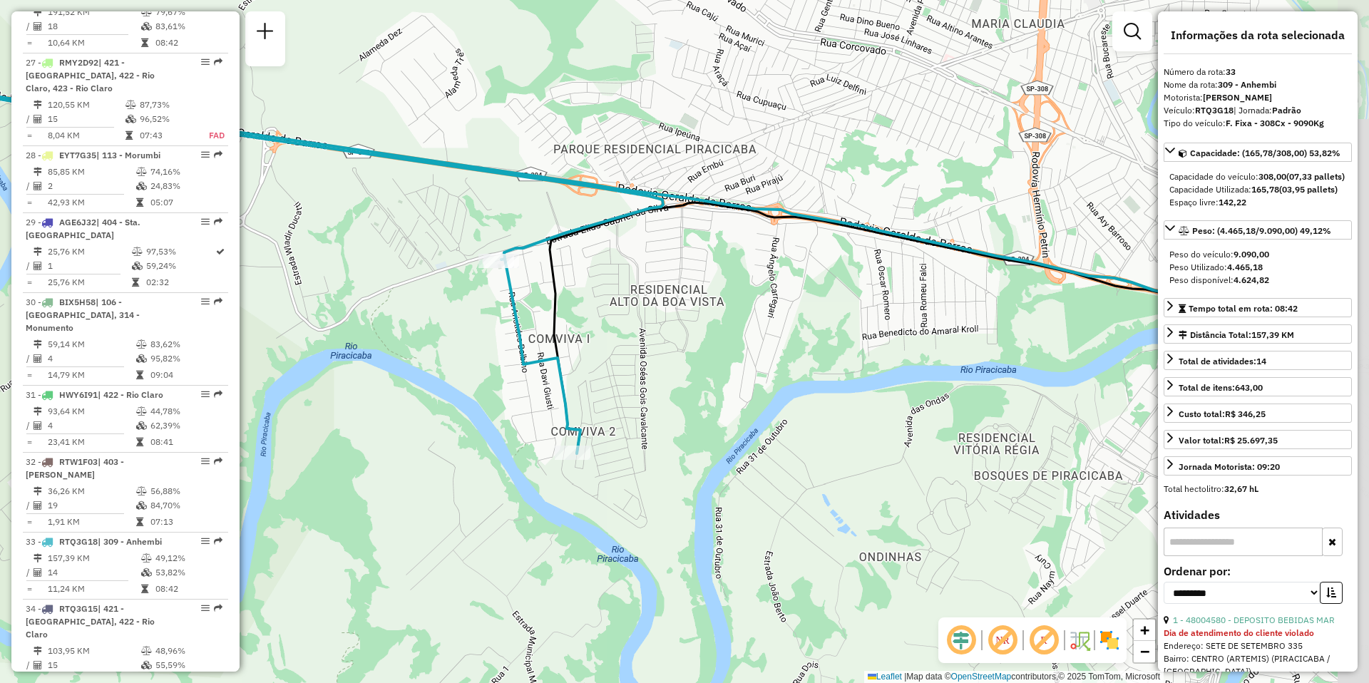
drag, startPoint x: 1026, startPoint y: 424, endPoint x: 812, endPoint y: 447, distance: 215.2
click at [812, 447] on div "Janela de atendimento Grade de atendimento Capacidade Transportadoras Veículos …" at bounding box center [684, 341] width 1369 height 683
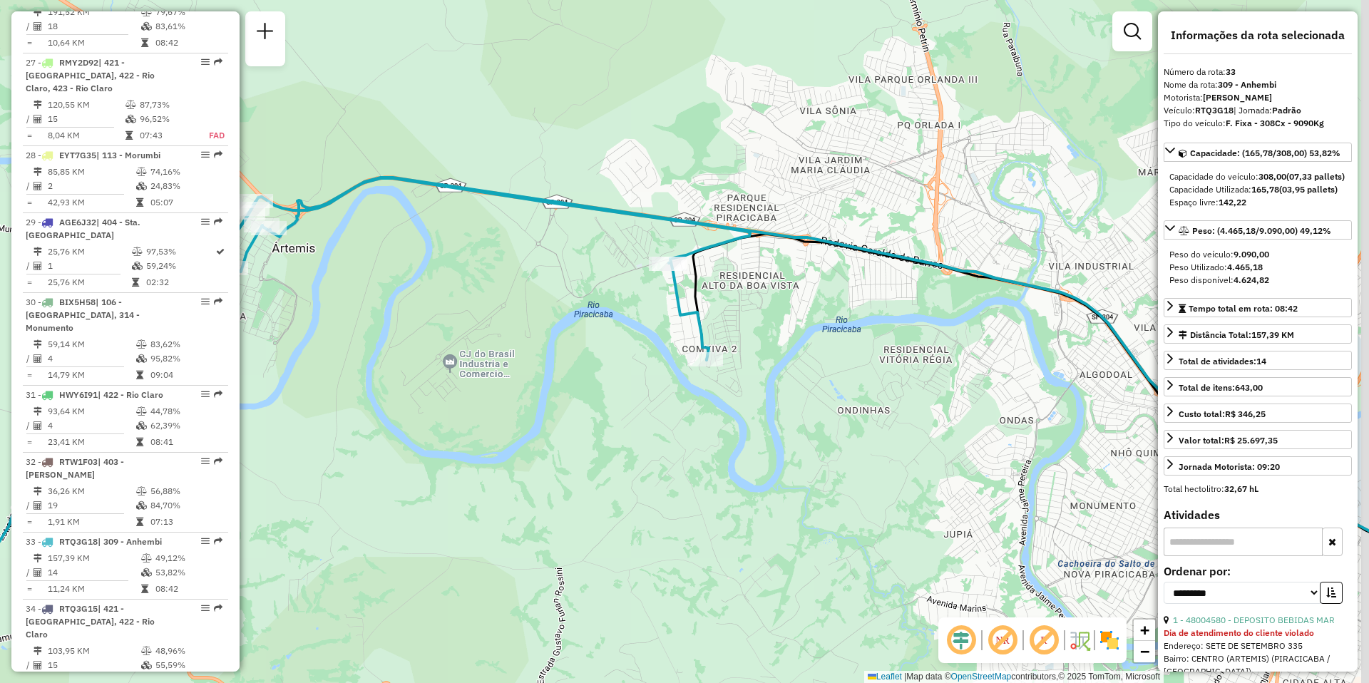
drag, startPoint x: 1024, startPoint y: 423, endPoint x: 966, endPoint y: 361, distance: 84.8
click at [966, 361] on div "Janela de atendimento Grade de atendimento Capacidade Transportadoras Veículos …" at bounding box center [684, 341] width 1369 height 683
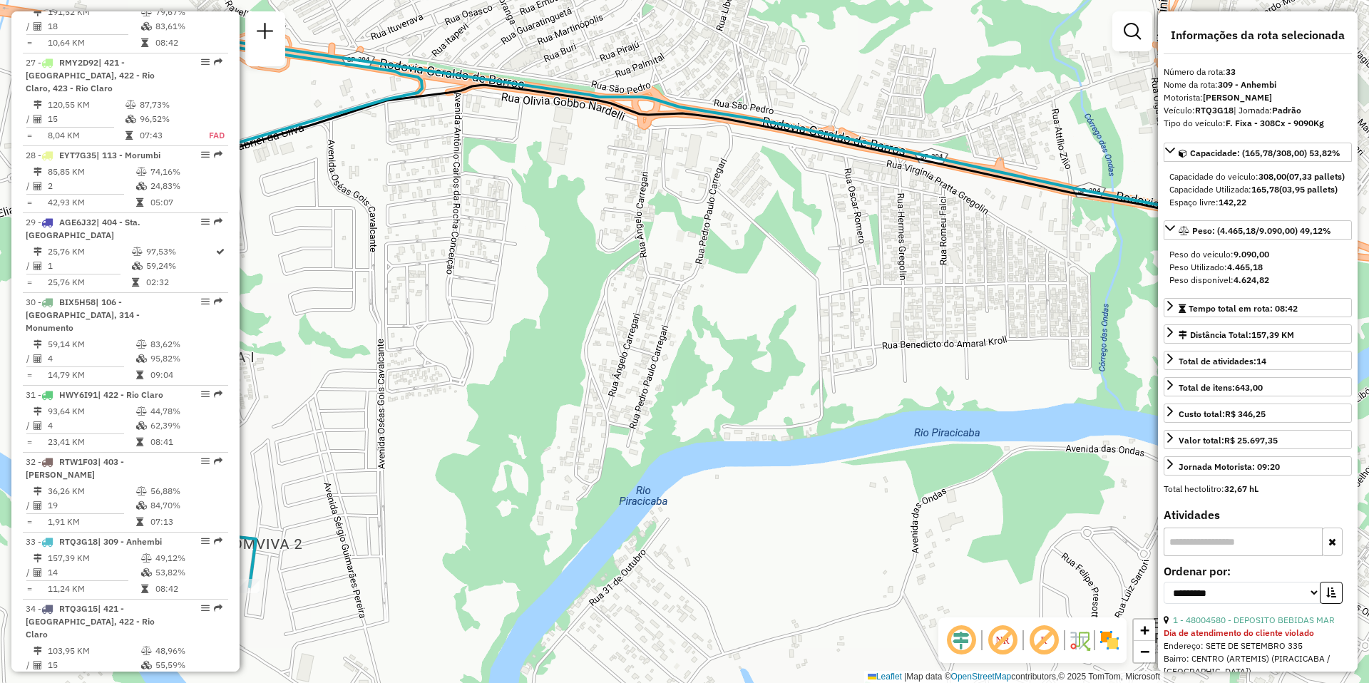
drag, startPoint x: 981, startPoint y: 342, endPoint x: 793, endPoint y: 449, distance: 216.6
click at [793, 449] on div "Janela de atendimento Grade de atendimento Capacidade Transportadoras Veículos …" at bounding box center [684, 341] width 1369 height 683
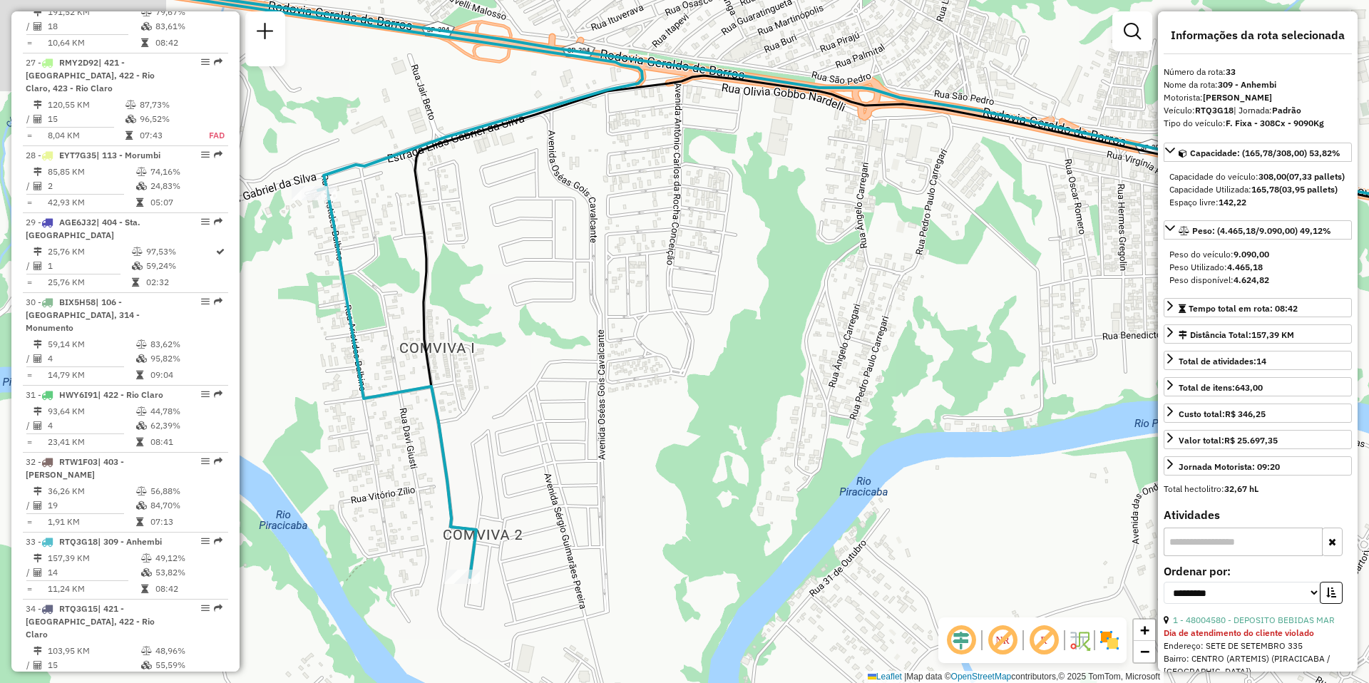
drag, startPoint x: 817, startPoint y: 342, endPoint x: 1041, endPoint y: 332, distance: 224.9
click at [1041, 332] on div "Janela de atendimento Grade de atendimento Capacidade Transportadoras Veículos …" at bounding box center [684, 341] width 1369 height 683
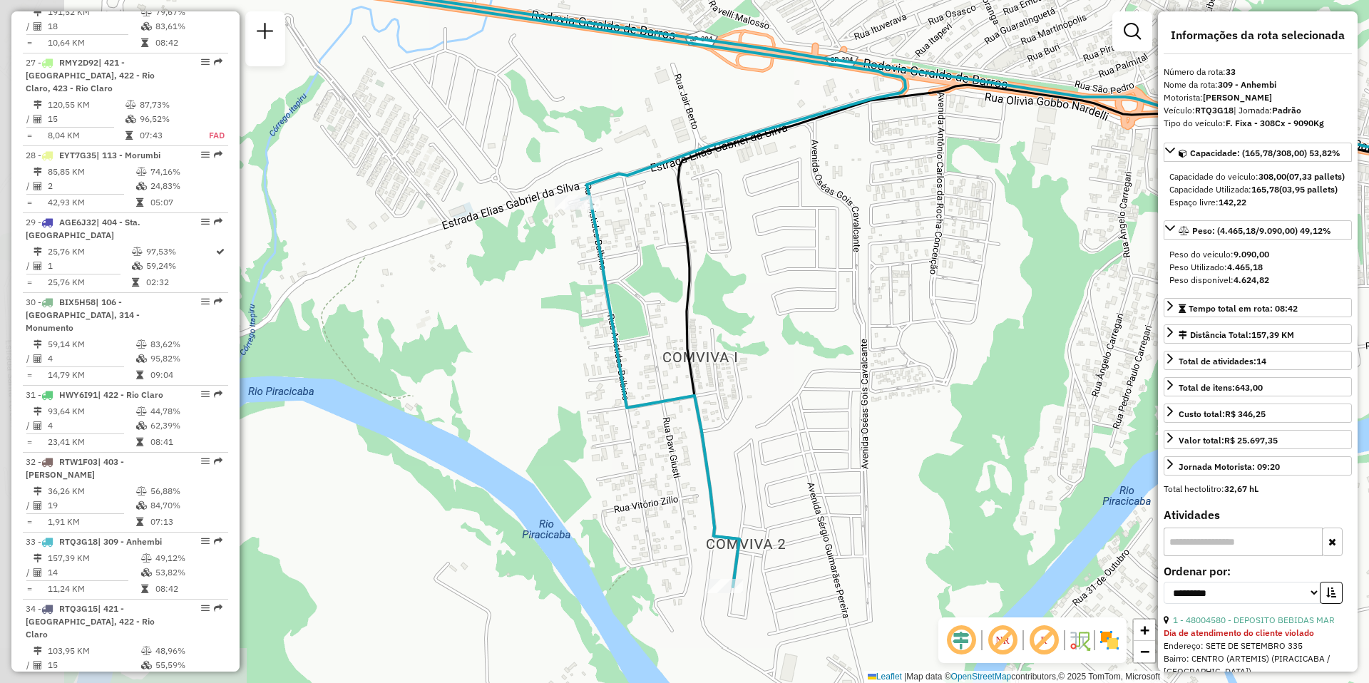
drag, startPoint x: 555, startPoint y: 374, endPoint x: 814, endPoint y: 383, distance: 259.1
click at [814, 383] on div "Janela de atendimento Grade de atendimento Capacidade Transportadoras Veículos …" at bounding box center [684, 341] width 1369 height 683
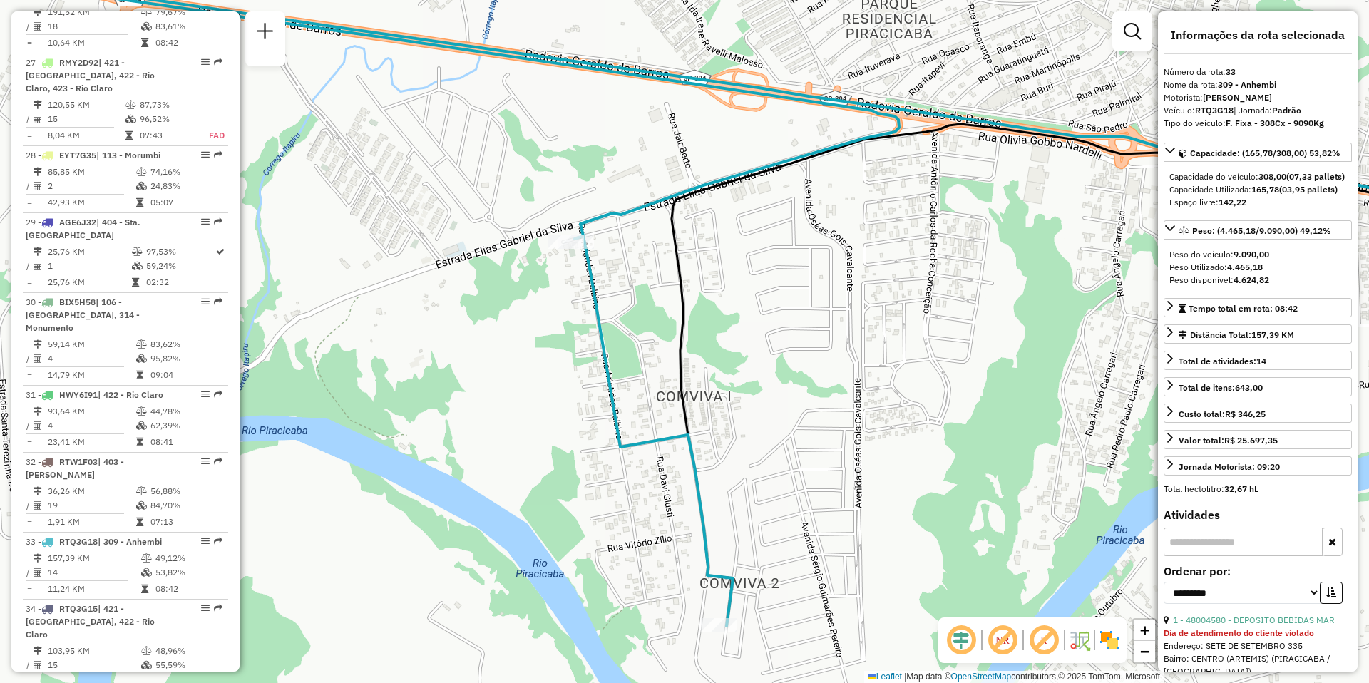
drag, startPoint x: 727, startPoint y: 302, endPoint x: 770, endPoint y: 239, distance: 76.6
click at [770, 239] on div "Janela de atendimento Grade de atendimento Capacidade Transportadoras Veículos …" at bounding box center [684, 341] width 1369 height 683
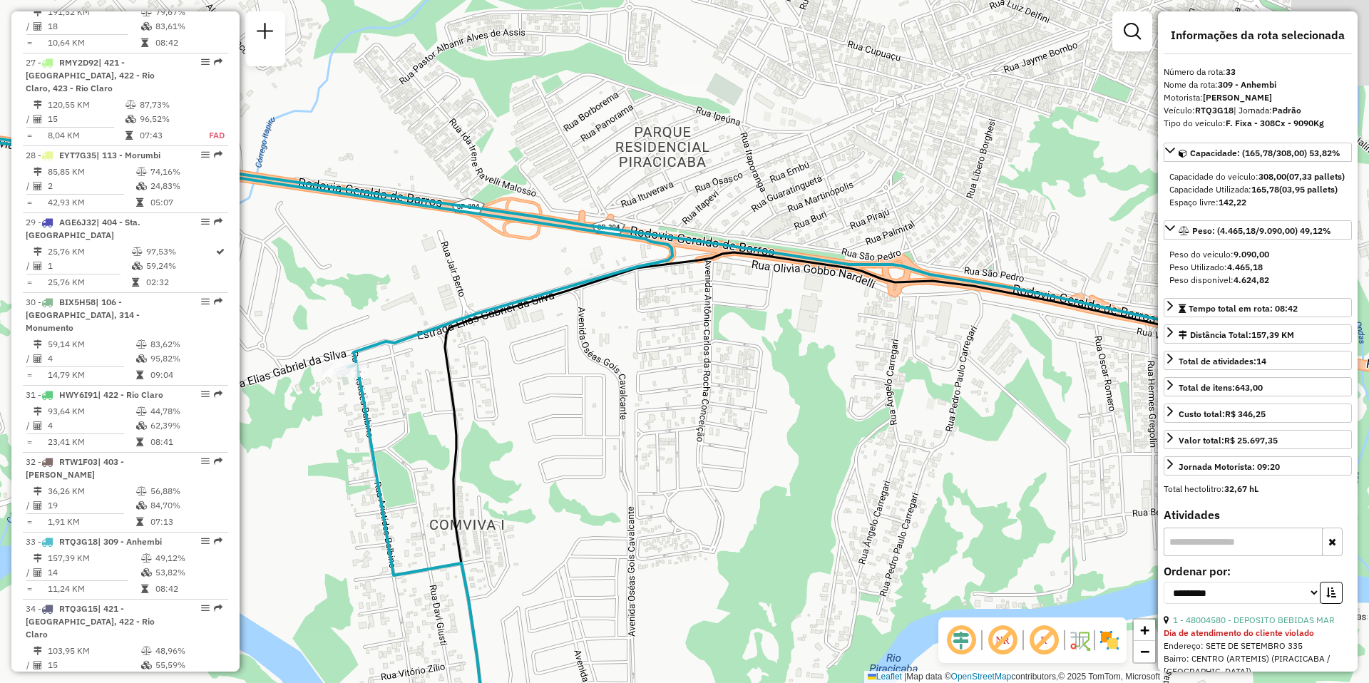
drag, startPoint x: 941, startPoint y: 238, endPoint x: 714, endPoint y: 366, distance: 260.6
click at [714, 366] on div "Janela de atendimento Grade de atendimento Capacidade Transportadoras Veículos …" at bounding box center [684, 341] width 1369 height 683
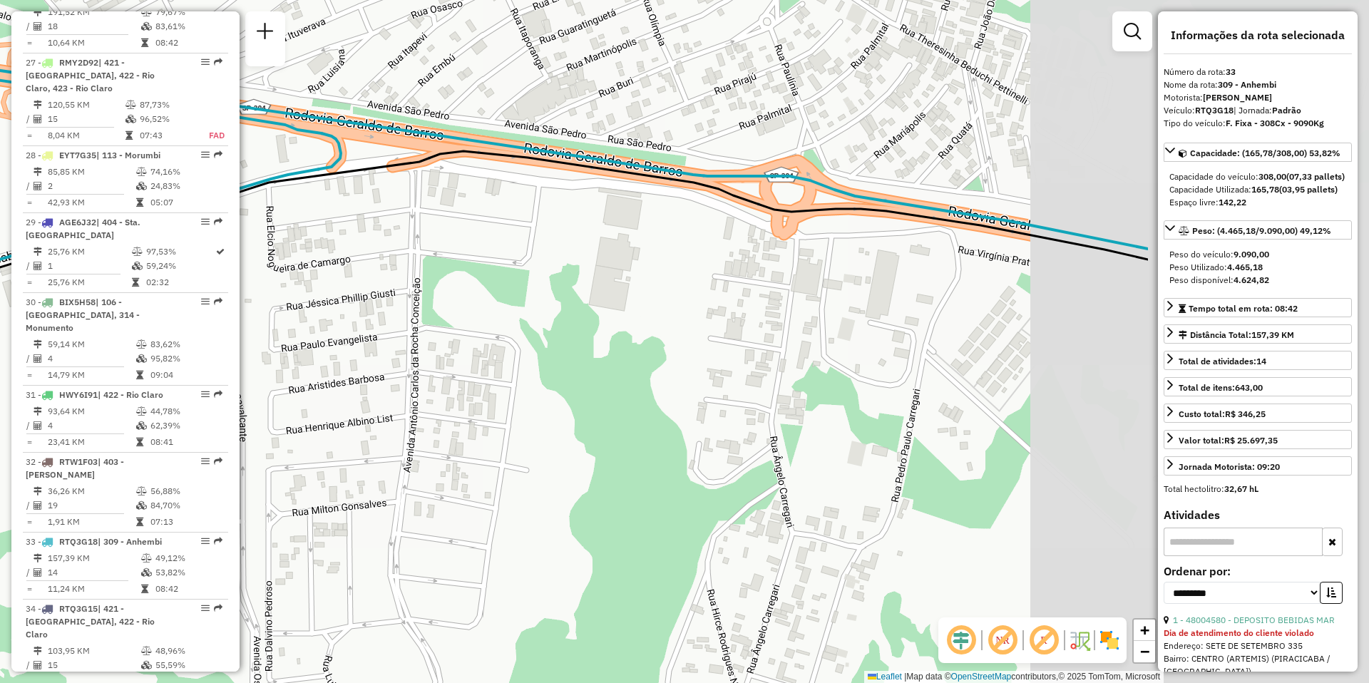
drag, startPoint x: 879, startPoint y: 285, endPoint x: 521, endPoint y: 218, distance: 364.2
click at [521, 218] on div "Janela de atendimento Grade de atendimento Capacidade Transportadoras Veículos …" at bounding box center [684, 341] width 1369 height 683
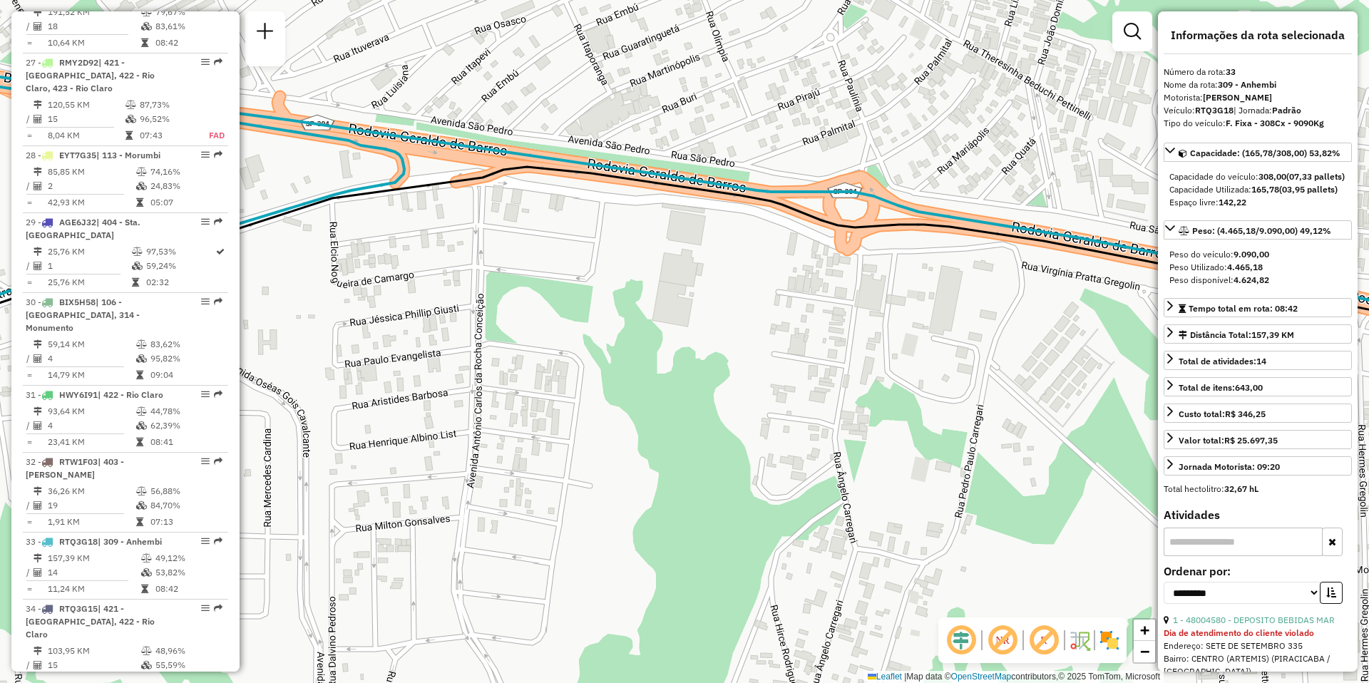
drag, startPoint x: 461, startPoint y: 277, endPoint x: 733, endPoint y: 322, distance: 276.0
click at [730, 320] on div "Janela de atendimento Grade de atendimento Capacidade Transportadoras Veículos …" at bounding box center [684, 341] width 1369 height 683
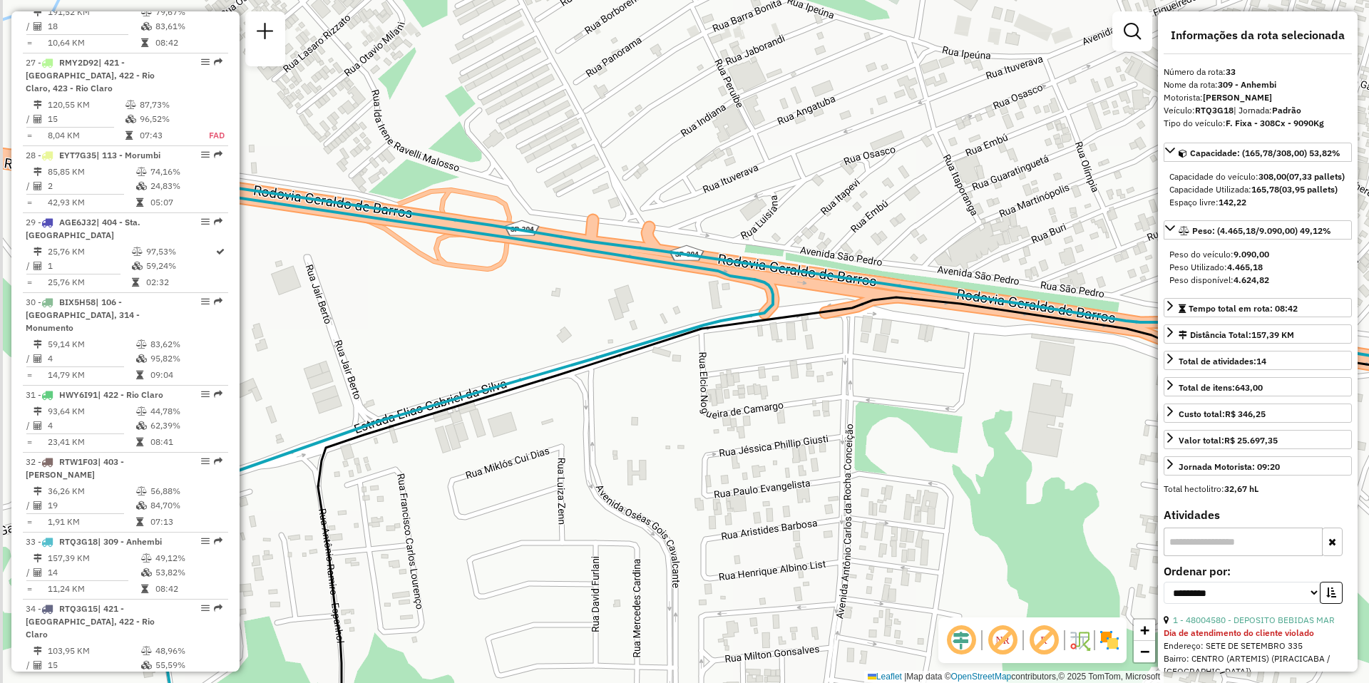
drag, startPoint x: 424, startPoint y: 238, endPoint x: 616, endPoint y: 347, distance: 220.1
click at [608, 346] on div "Janela de atendimento Grade de atendimento Capacidade Transportadoras Veículos …" at bounding box center [684, 341] width 1369 height 683
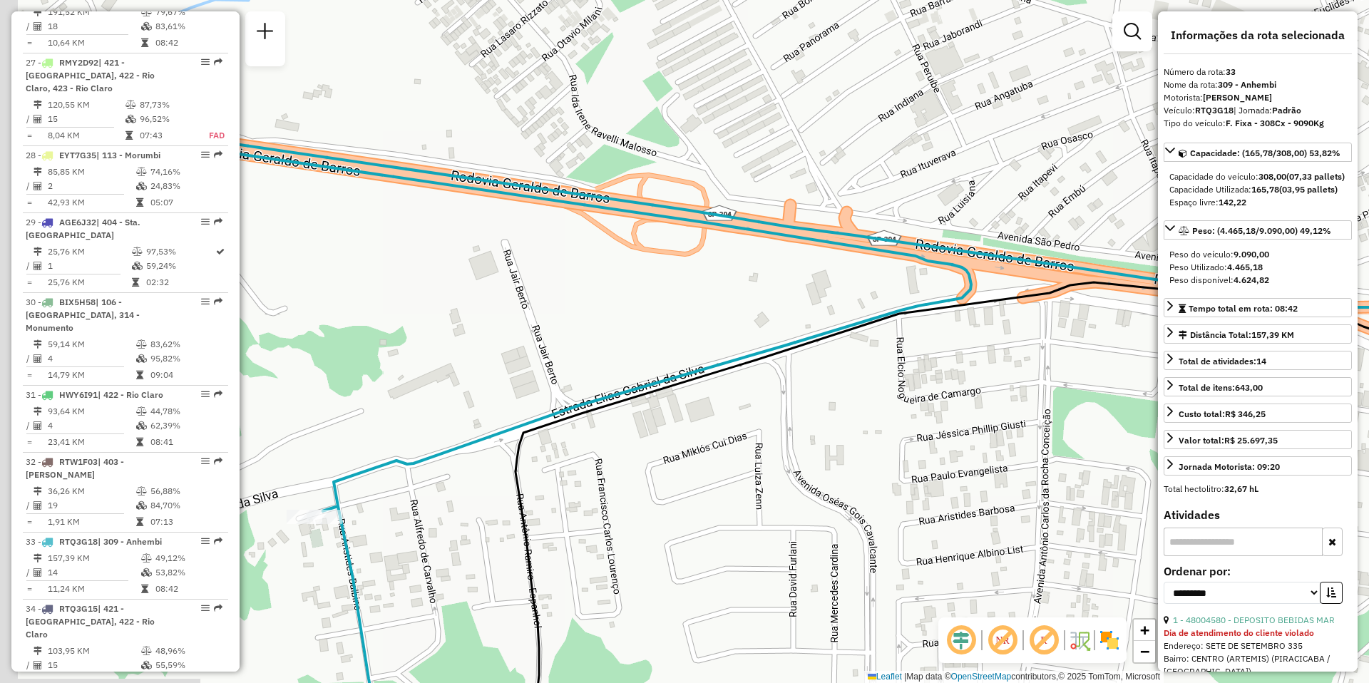
drag, startPoint x: 608, startPoint y: 280, endPoint x: 765, endPoint y: 257, distance: 158.7
click at [765, 257] on div "Janela de atendimento Grade de atendimento Capacidade Transportadoras Veículos …" at bounding box center [684, 341] width 1369 height 683
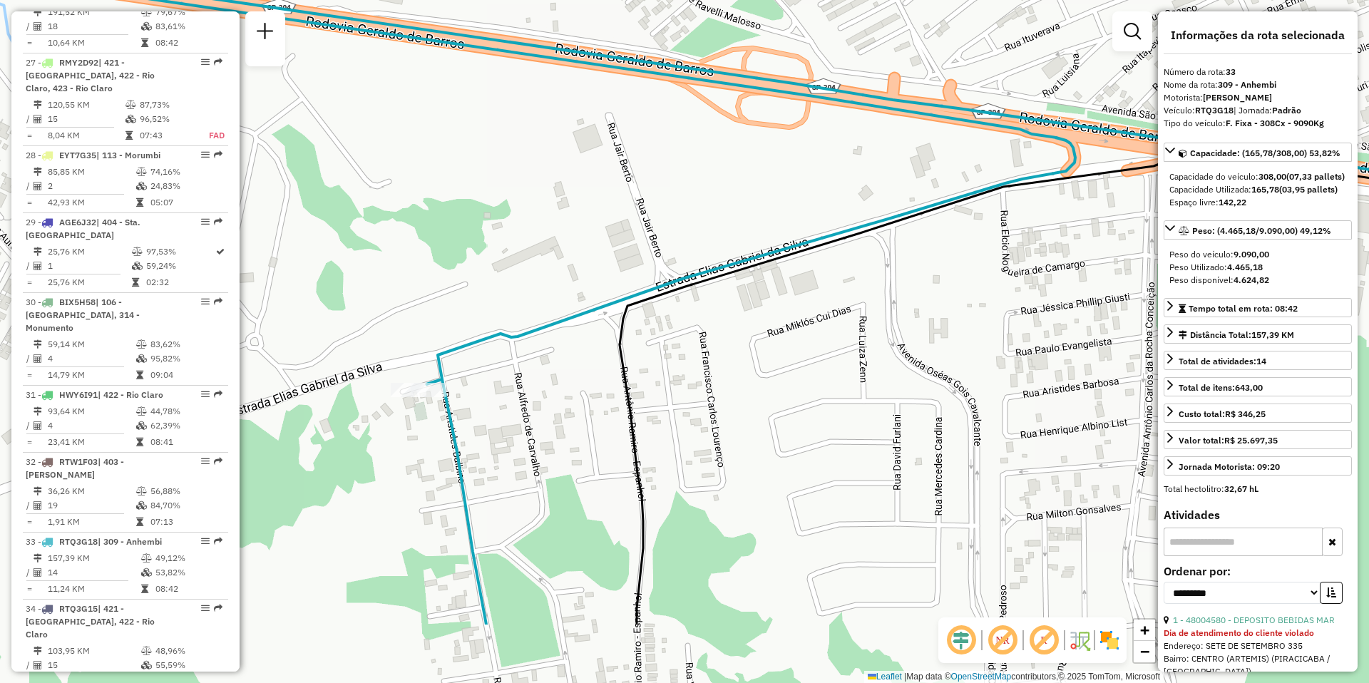
drag, startPoint x: 596, startPoint y: 329, endPoint x: 781, endPoint y: 160, distance: 250.4
click at [769, 167] on div "Janela de atendimento Grade de atendimento Capacidade Transportadoras Veículos …" at bounding box center [684, 341] width 1369 height 683
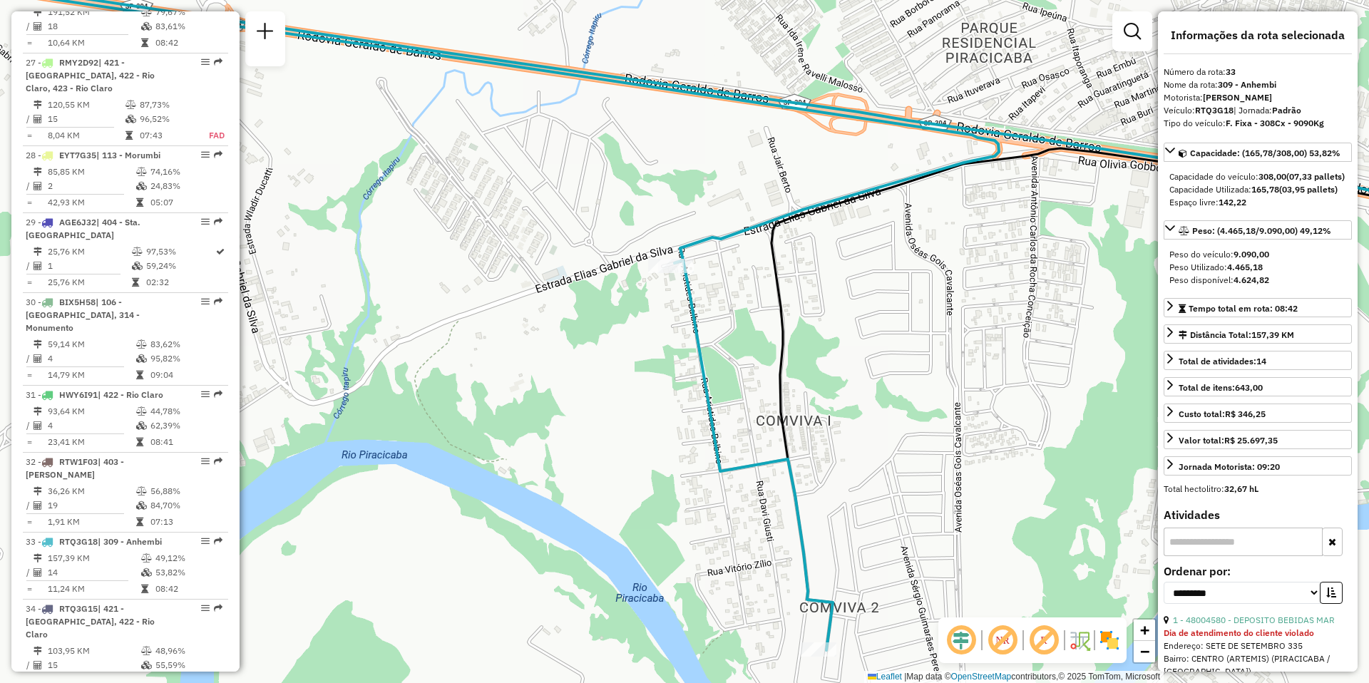
drag, startPoint x: 0, startPoint y: 631, endPoint x: 0, endPoint y: 683, distance: 52.8
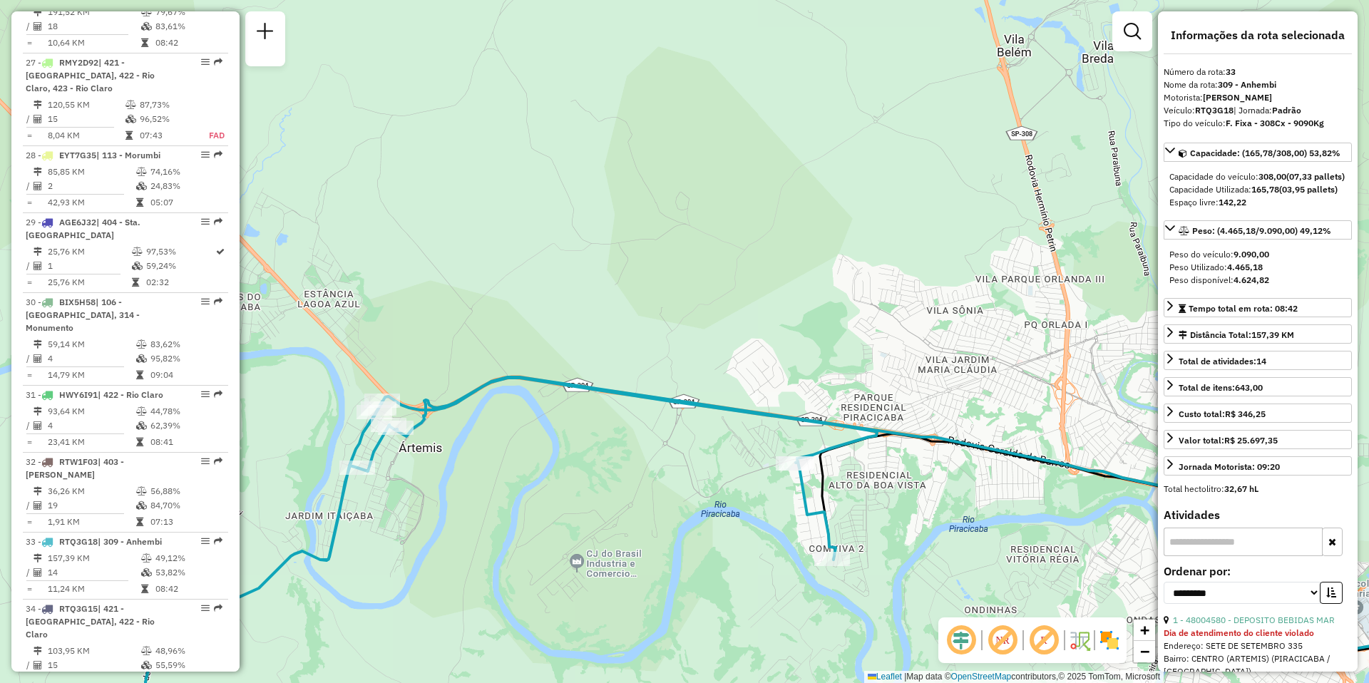
drag, startPoint x: 568, startPoint y: 488, endPoint x: 849, endPoint y: 340, distance: 318.4
click at [844, 343] on div "Janela de atendimento Grade de atendimento Capacidade Transportadoras Veículos …" at bounding box center [684, 341] width 1369 height 683
